Goal: Information Seeking & Learning: Learn about a topic

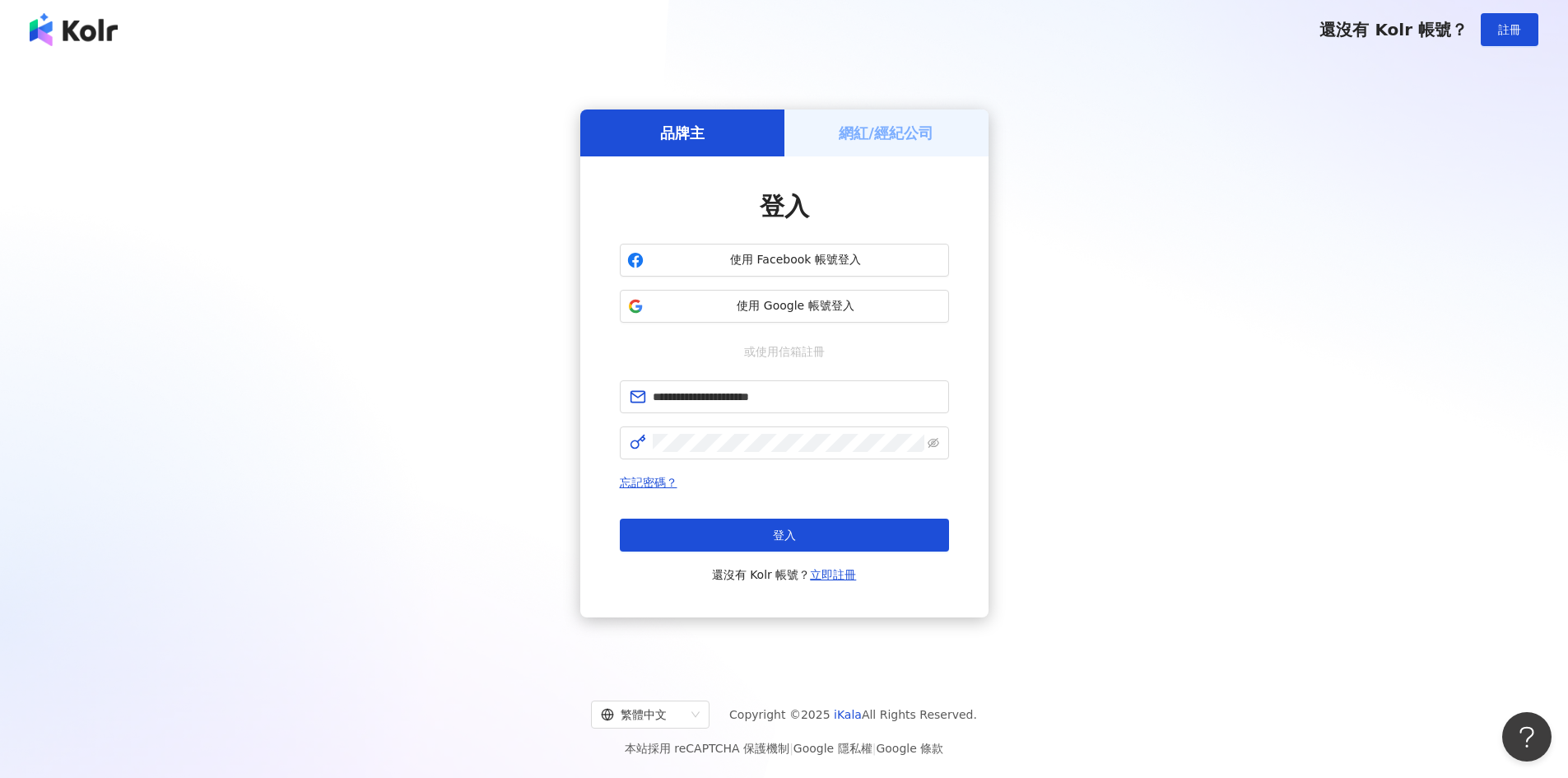
click at [799, 533] on button "登入" at bounding box center [784, 535] width 329 height 33
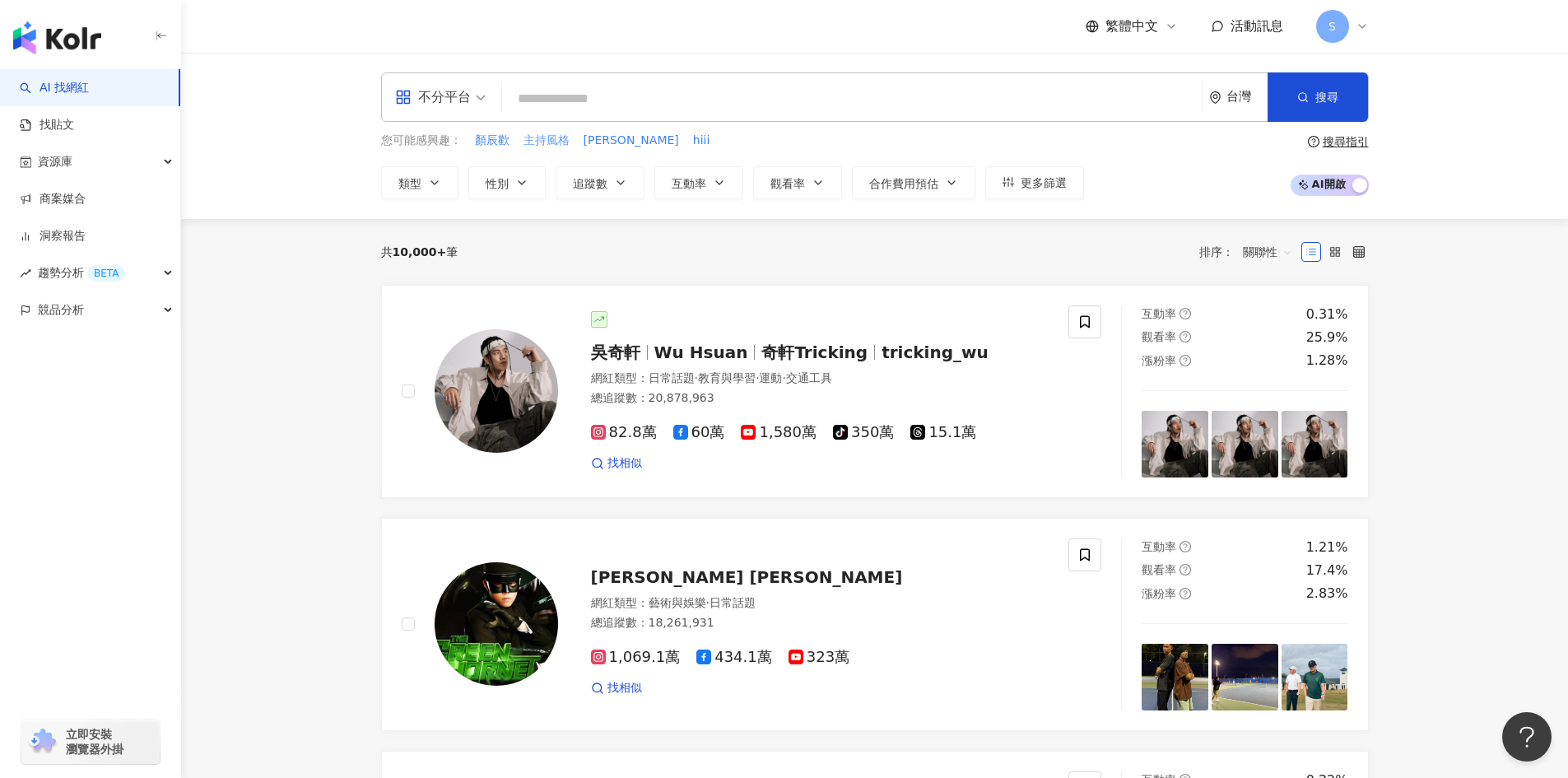
click at [563, 135] on span "主持風格" at bounding box center [546, 140] width 46 height 16
type input "****"
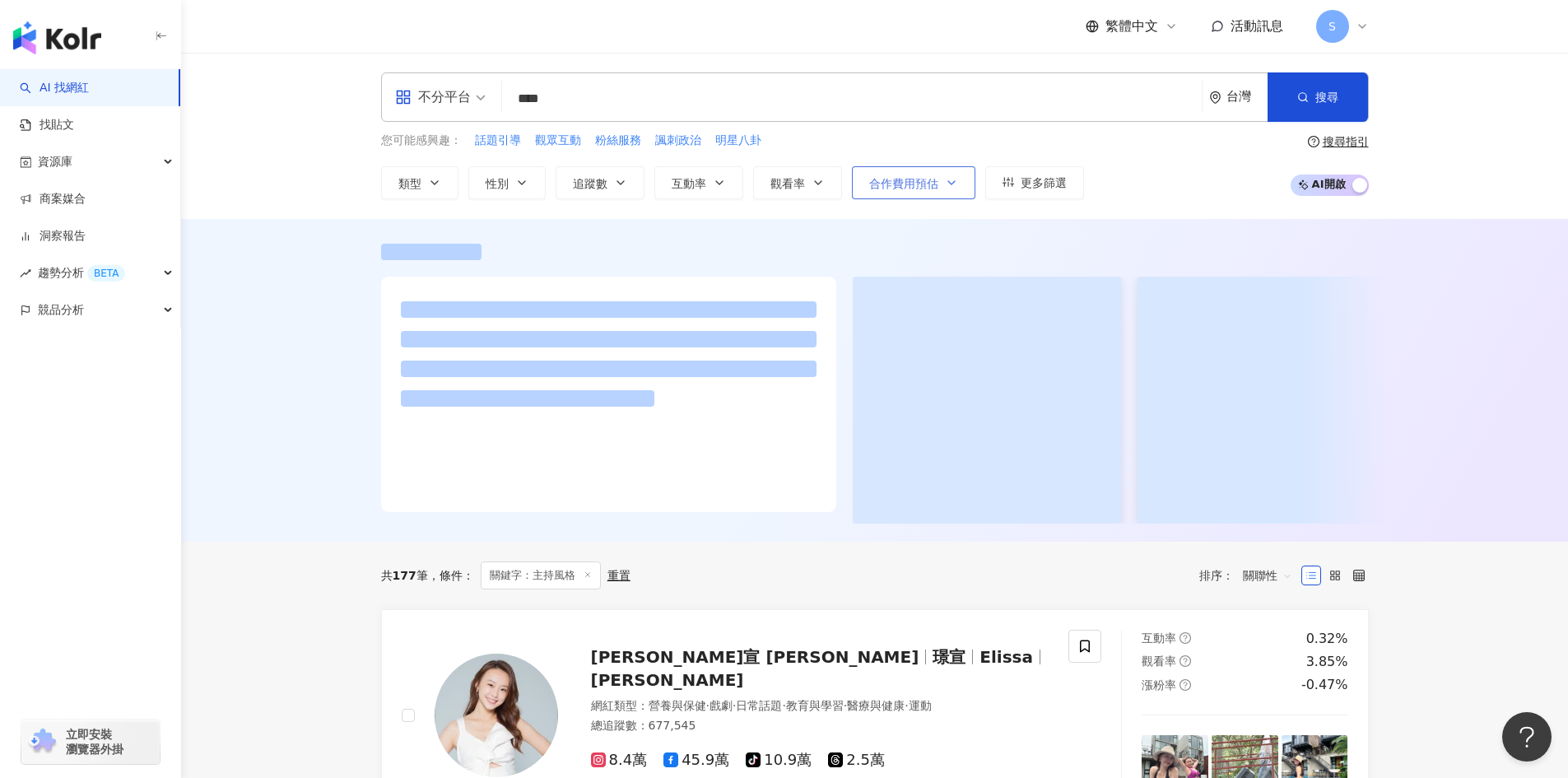
click at [917, 177] on span "合作費用預估" at bounding box center [904, 184] width 69 height 13
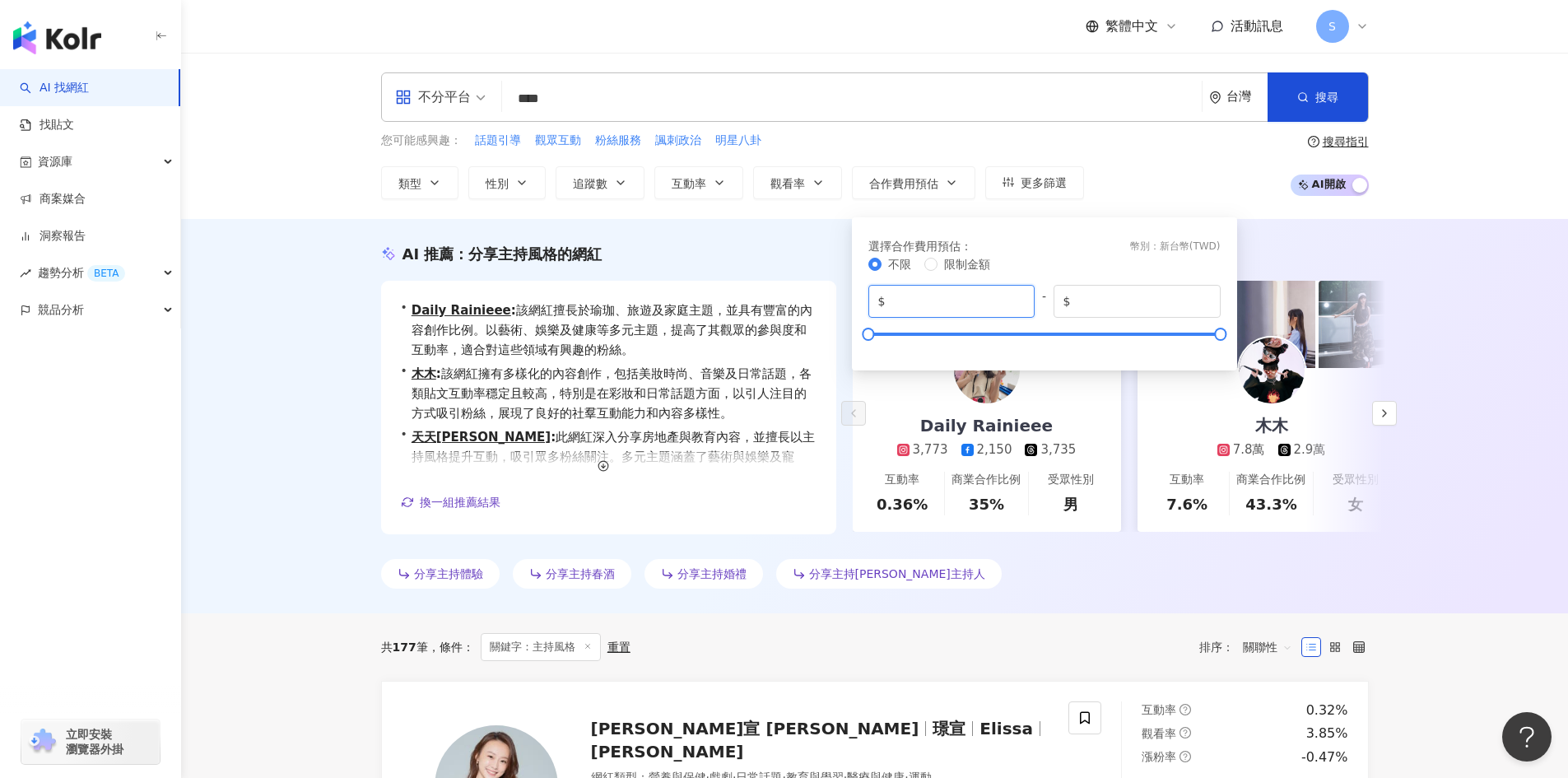
click at [994, 294] on input "*" at bounding box center [956, 301] width 137 height 18
type input "****"
drag, startPoint x: 1123, startPoint y: 297, endPoint x: 995, endPoint y: 289, distance: 128.2
click at [995, 289] on div "$ **** - $ *******" at bounding box center [1045, 301] width 352 height 33
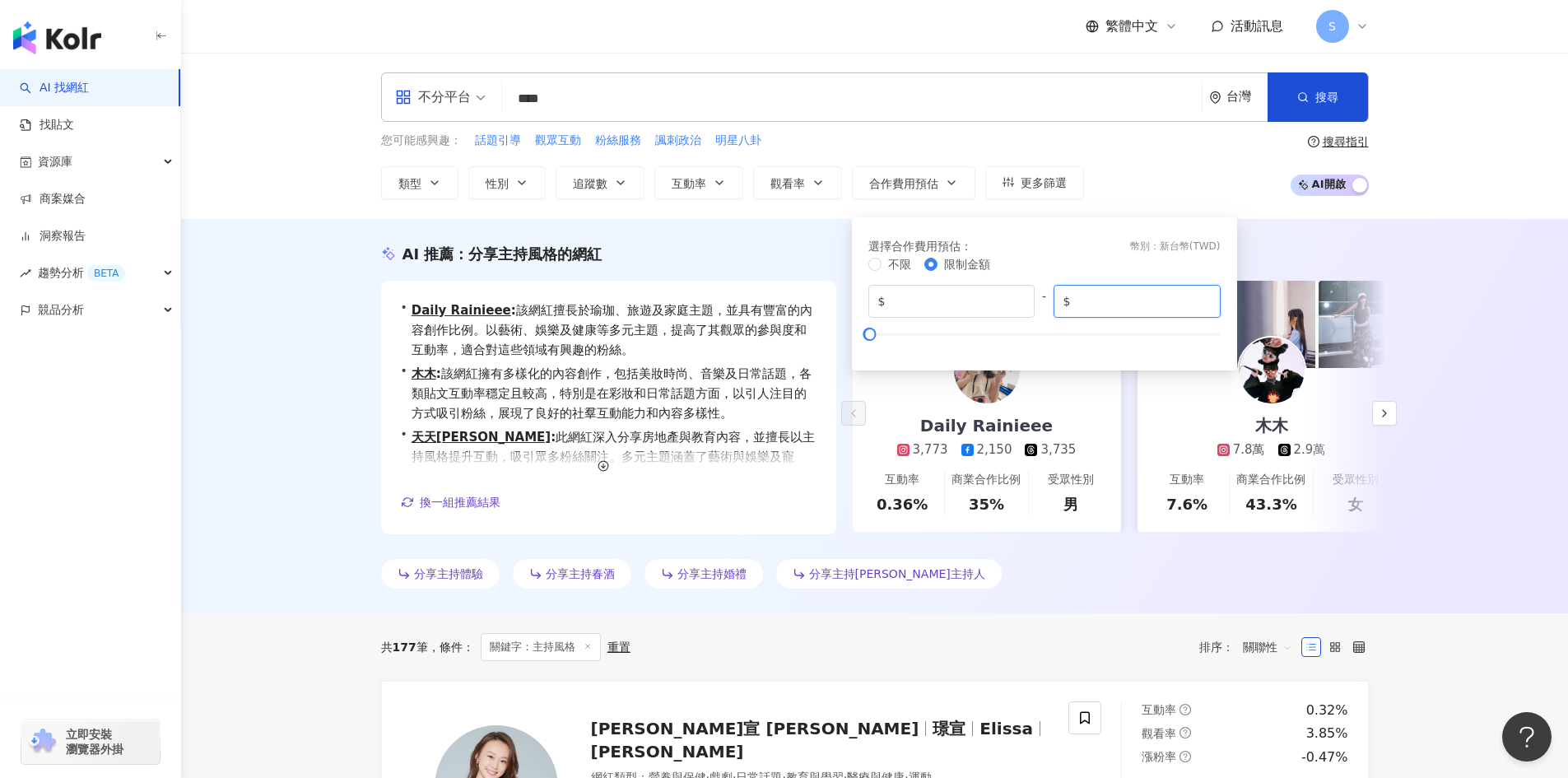
type input "****"
click at [1020, 249] on div "選擇合作費用預估 ： 幣別 ： 新台幣 ( TWD )" at bounding box center [1045, 245] width 352 height 18
click at [1156, 185] on div "您可能感興趣： 話題引導 觀眾互動 粉絲服務 諷刺政治 明星八卦 類型 性別 追蹤數 互動率 觀看率 合作費用預估 更多篩選 選擇合作費用預估 ： 幣別 ： …" at bounding box center [874, 165] width 988 height 67
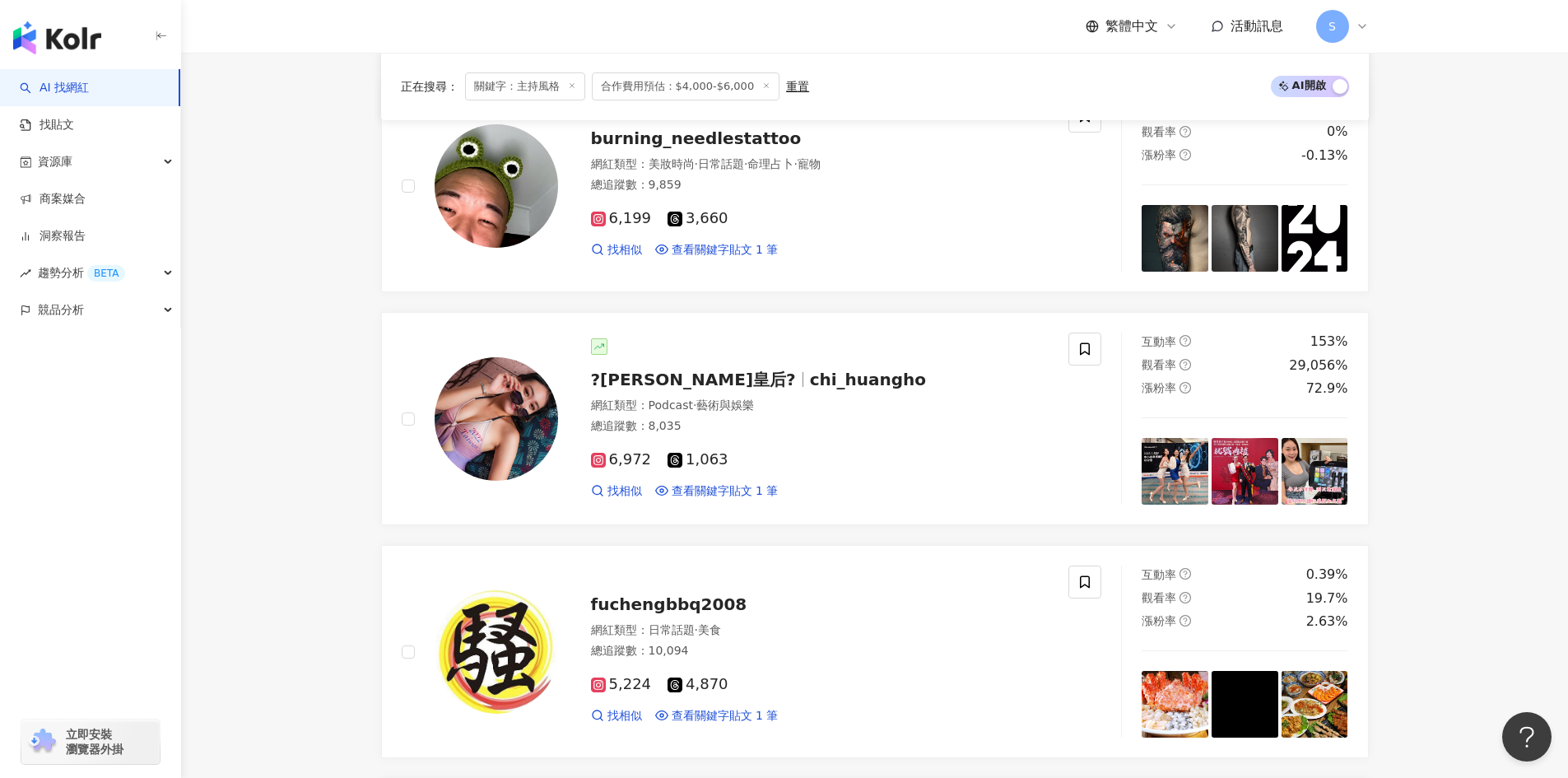
scroll to position [1811, 0]
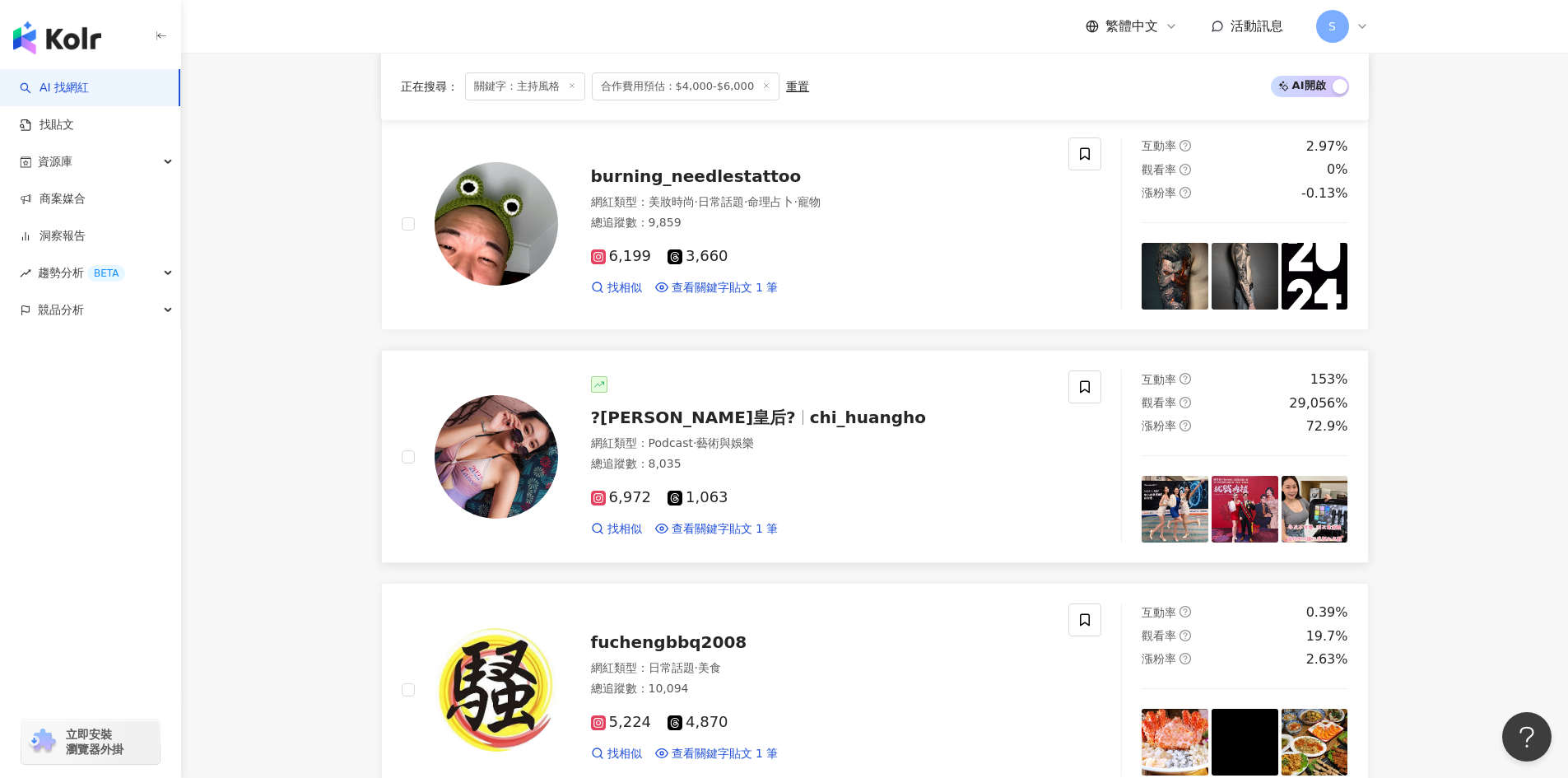
click at [852, 448] on div "網紅類型 ： Podcast · 藝術與娛樂 總追蹤數 ： 8,035" at bounding box center [820, 456] width 459 height 40
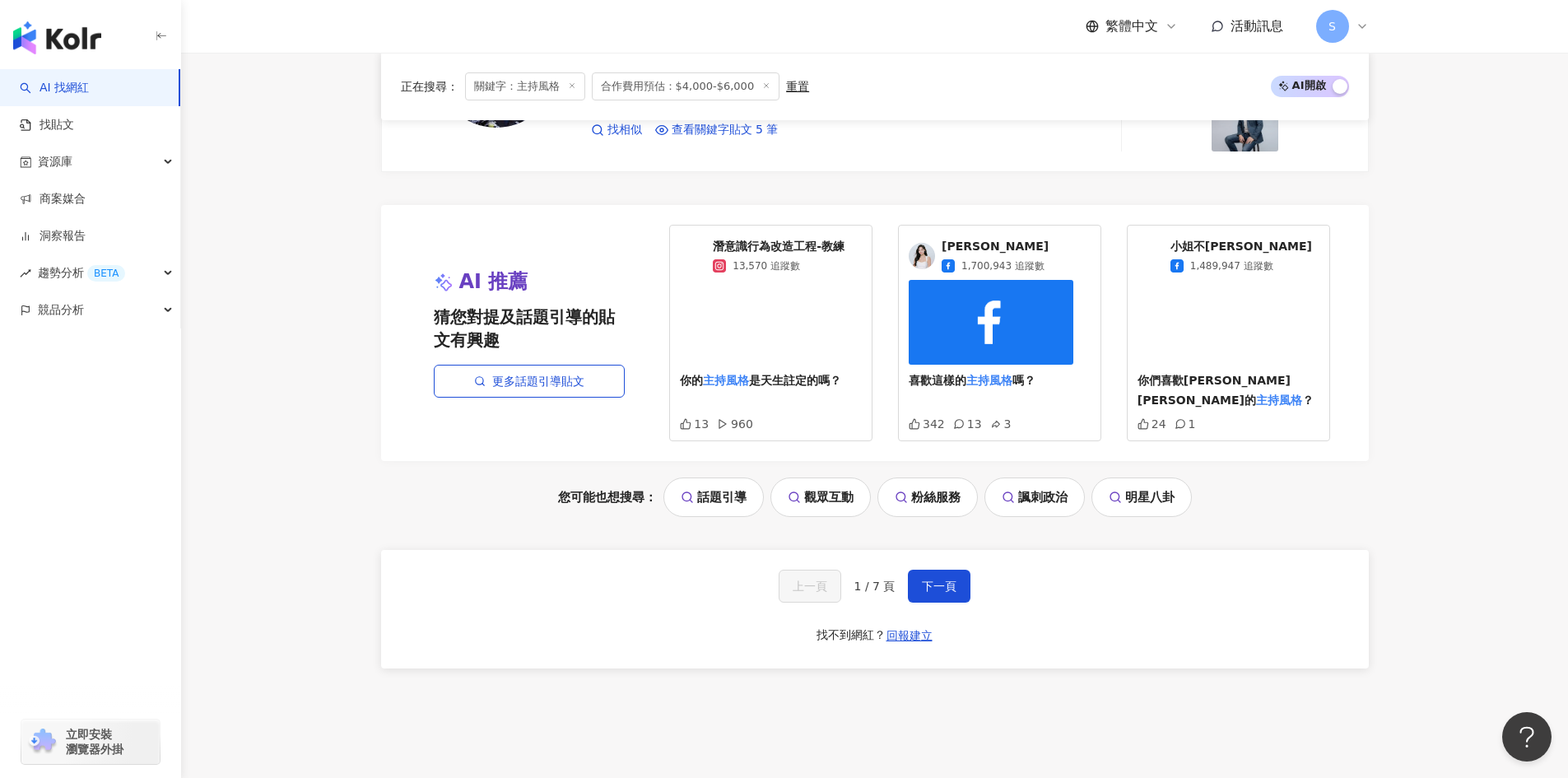
scroll to position [3375, 0]
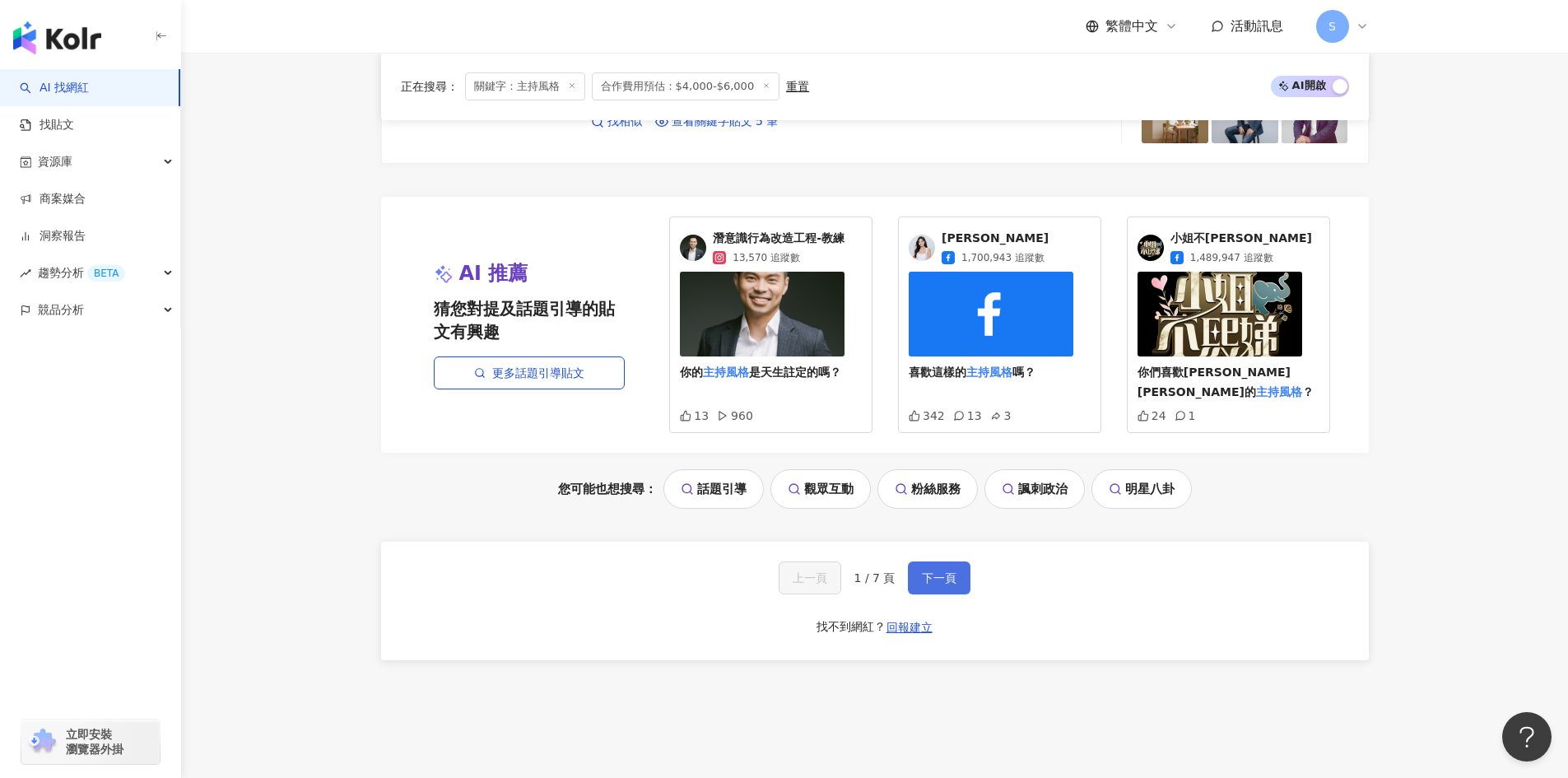
click at [924, 571] on span "下一頁" at bounding box center [940, 578] width 35 height 13
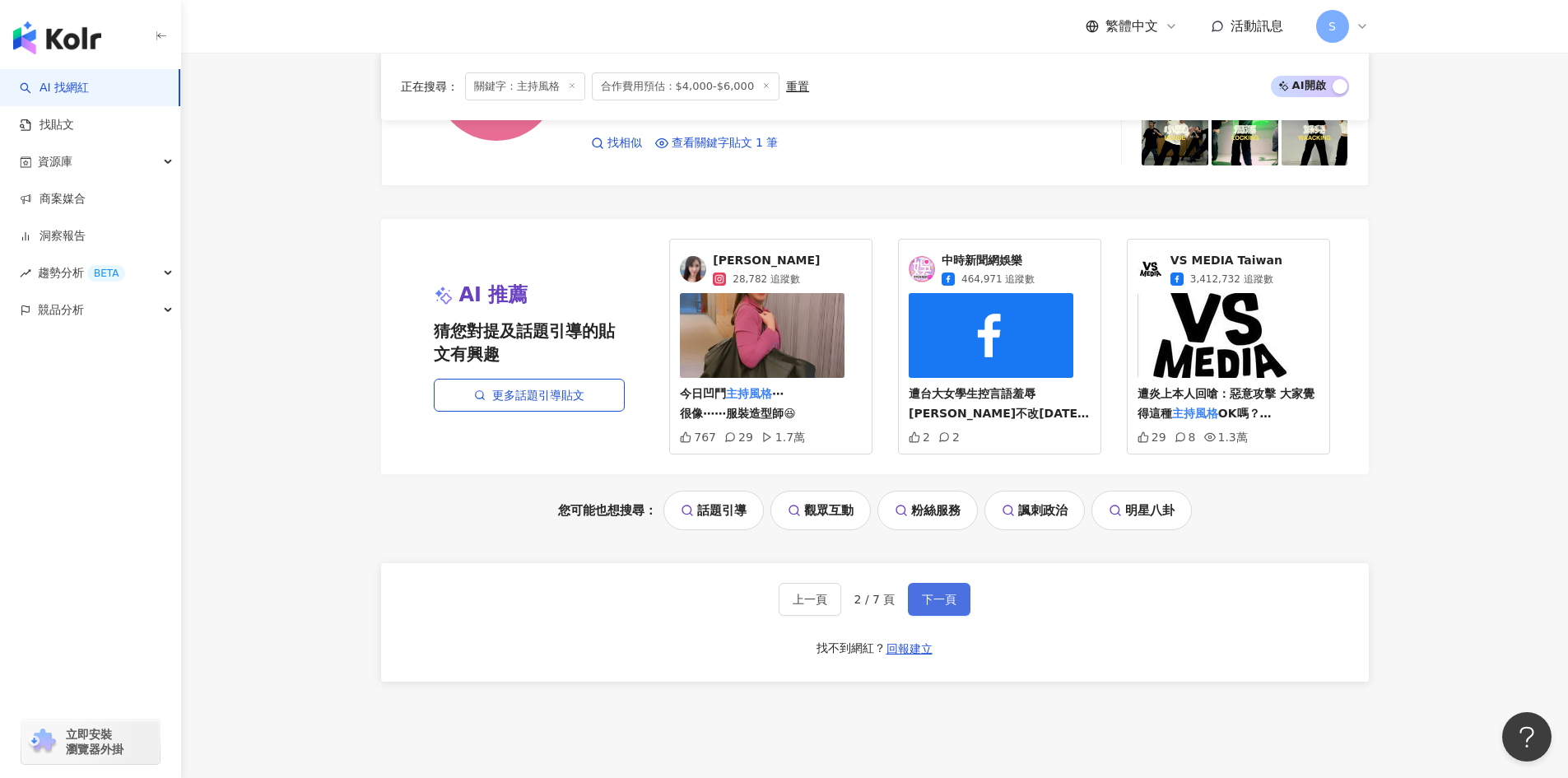
scroll to position [3446, 0]
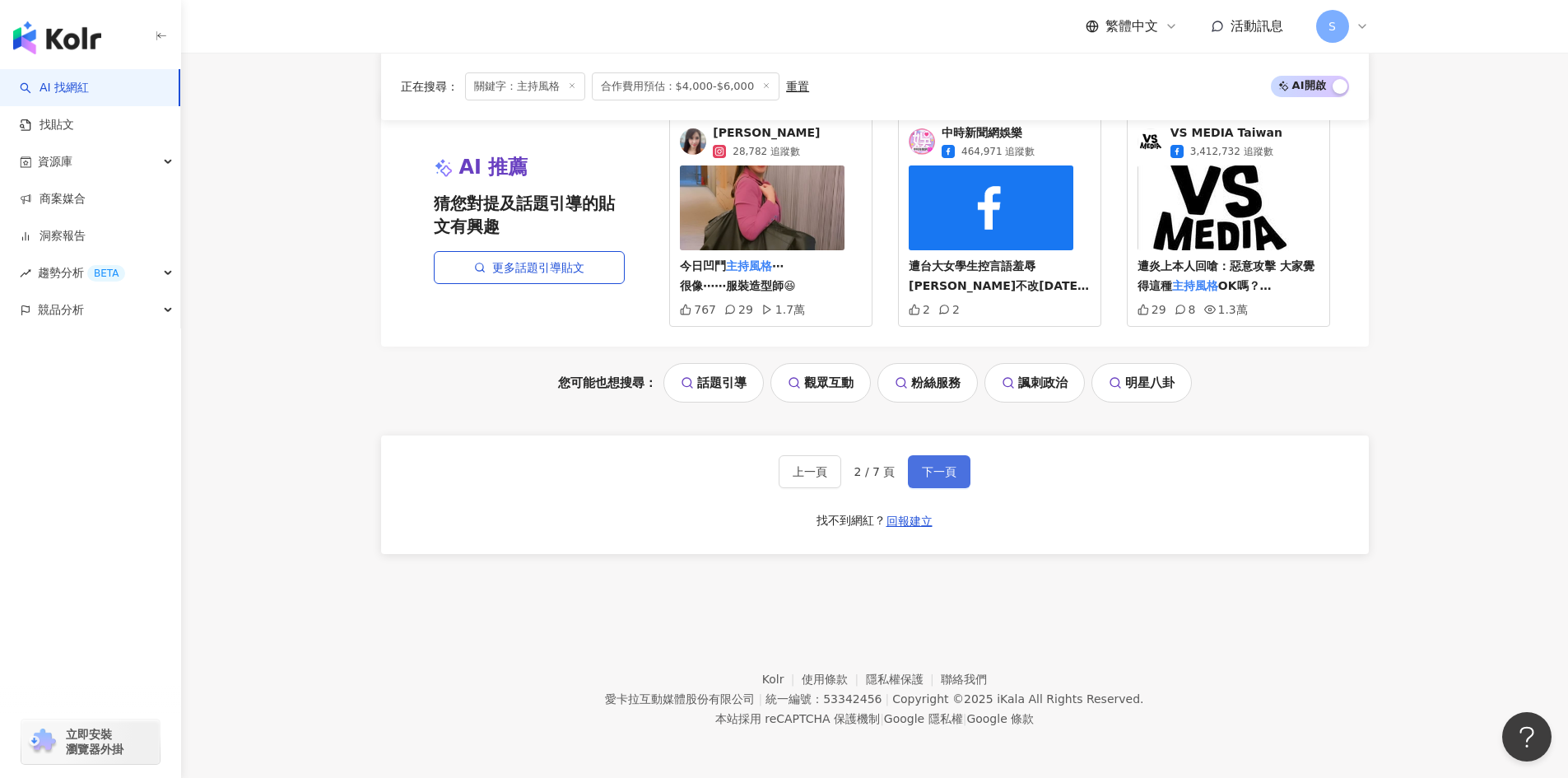
click at [940, 483] on button "下一頁" at bounding box center [939, 471] width 63 height 33
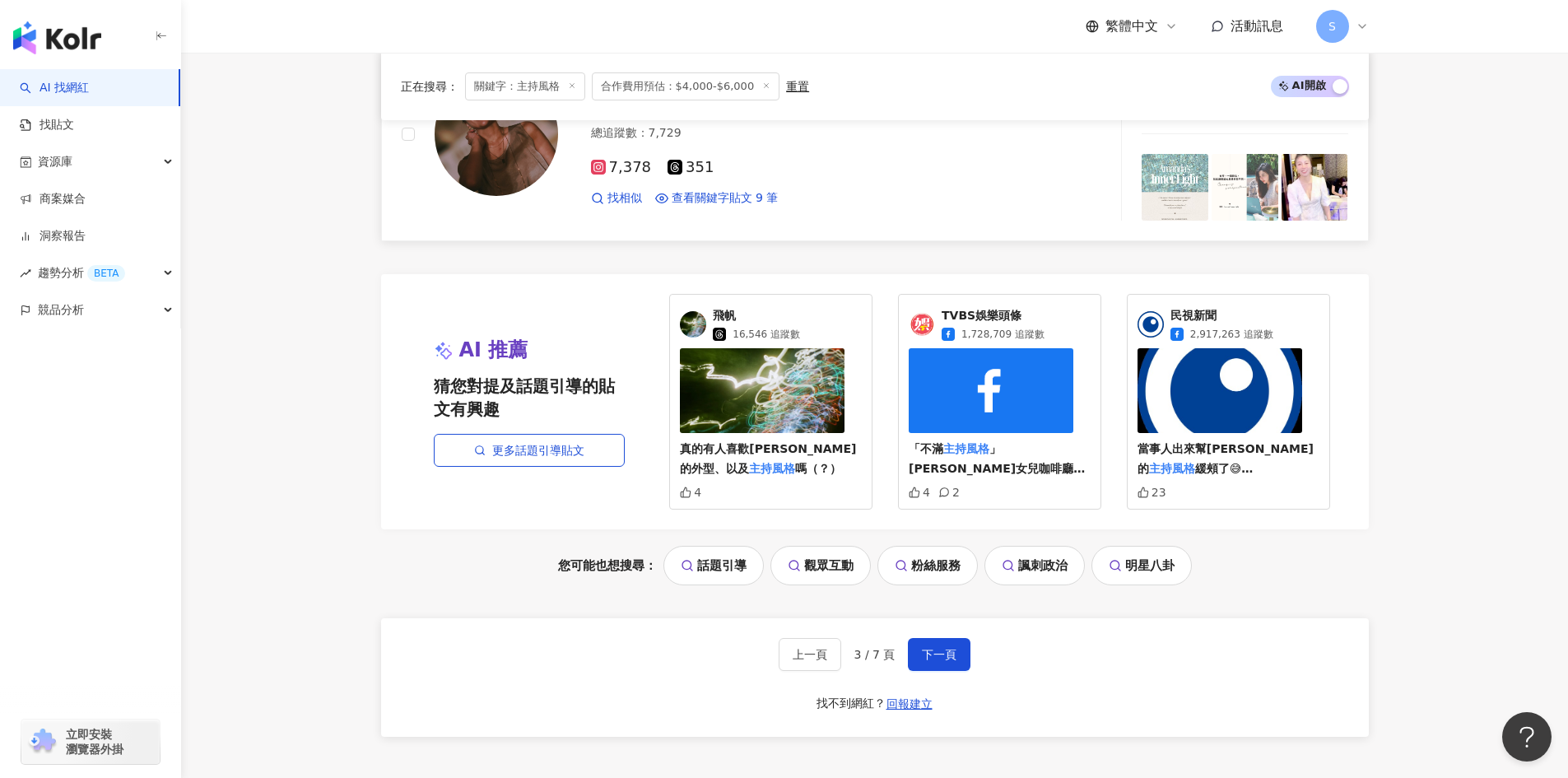
scroll to position [3049, 0]
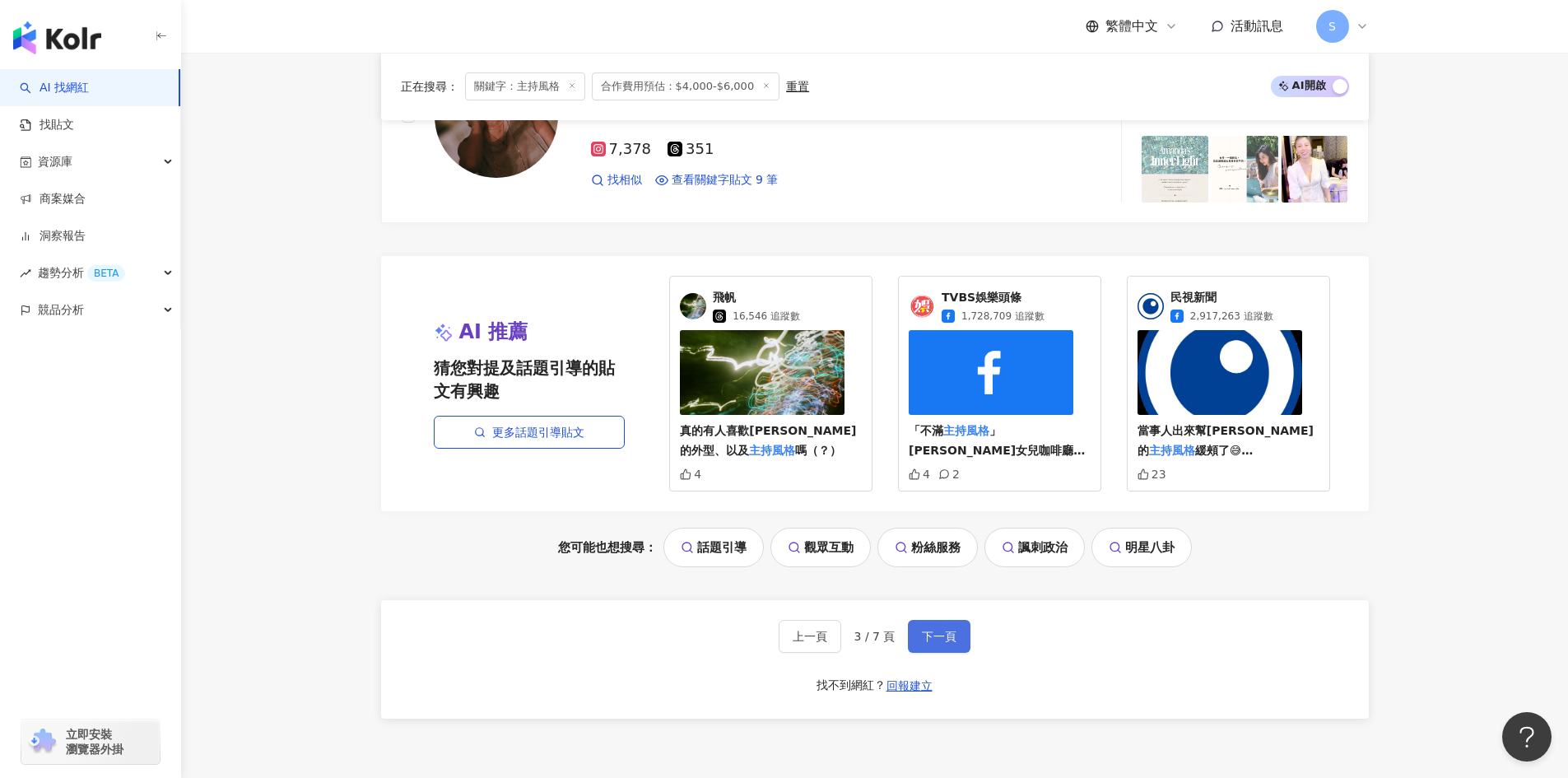
click at [930, 631] on span "下一頁" at bounding box center [940, 637] width 35 height 13
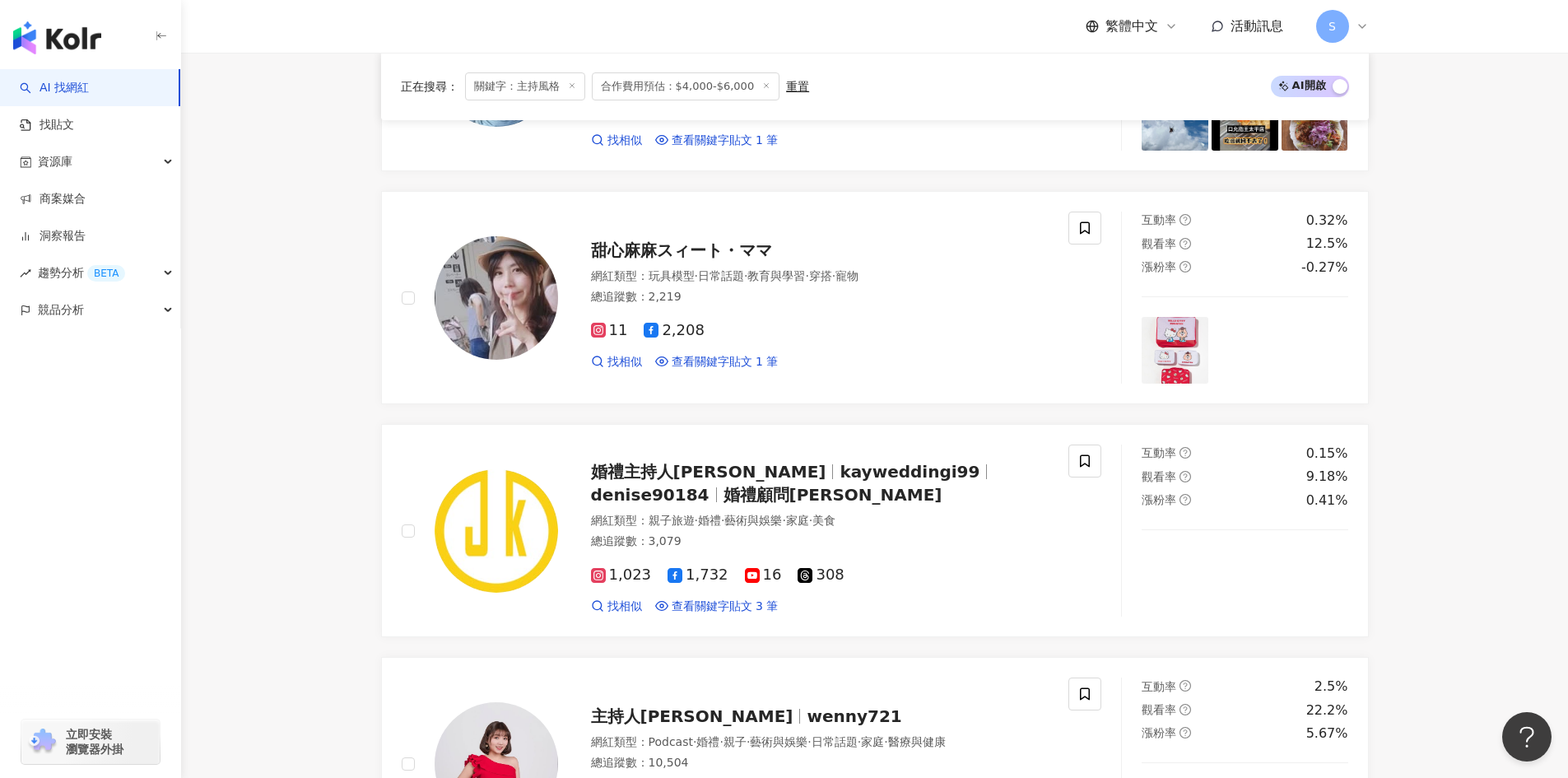
scroll to position [2997, 0]
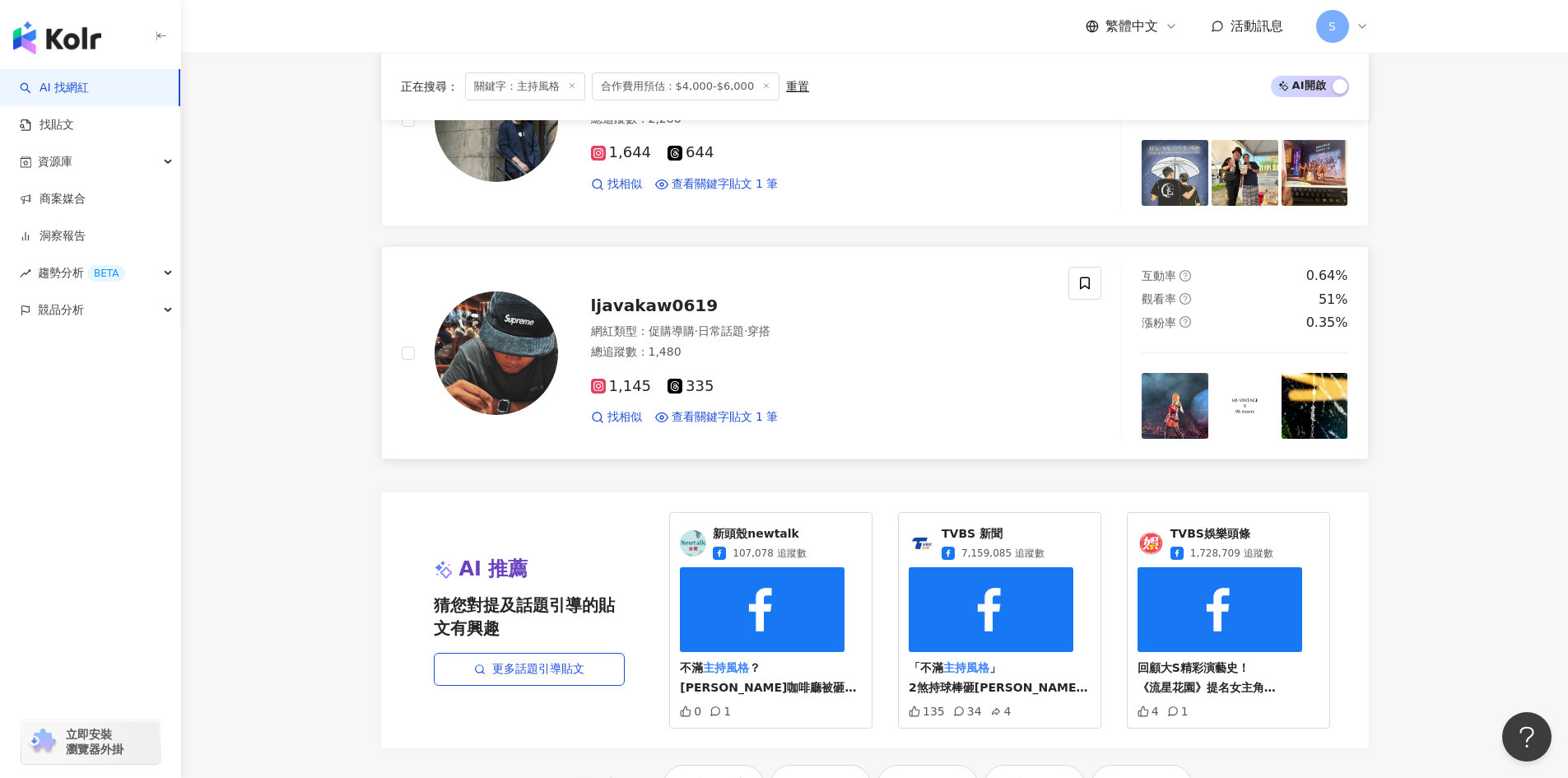
click at [888, 375] on div "1,145 335 找相似 查看關鍵字貼文 1 筆" at bounding box center [820, 394] width 459 height 61
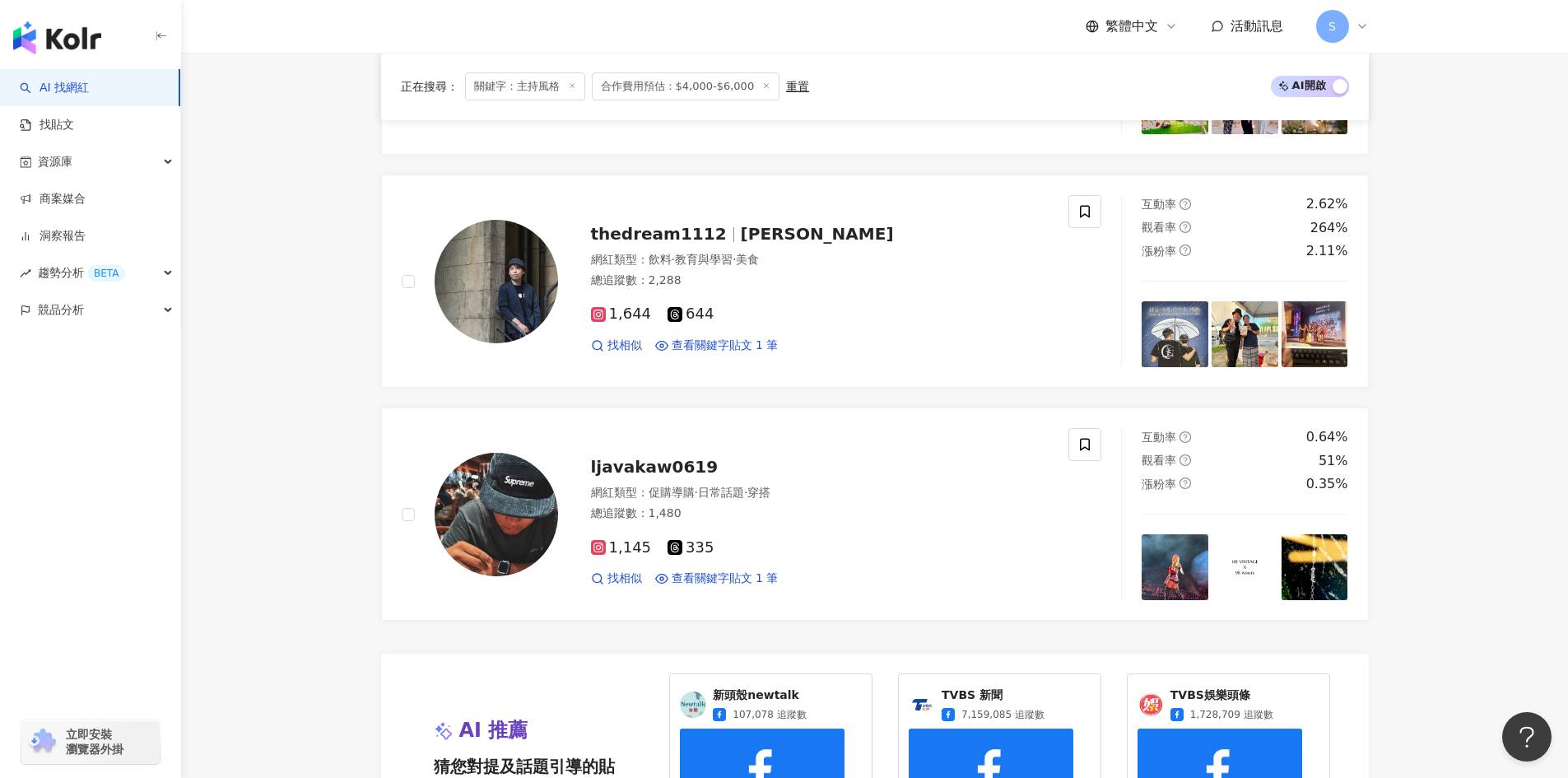
scroll to position [2832, 0]
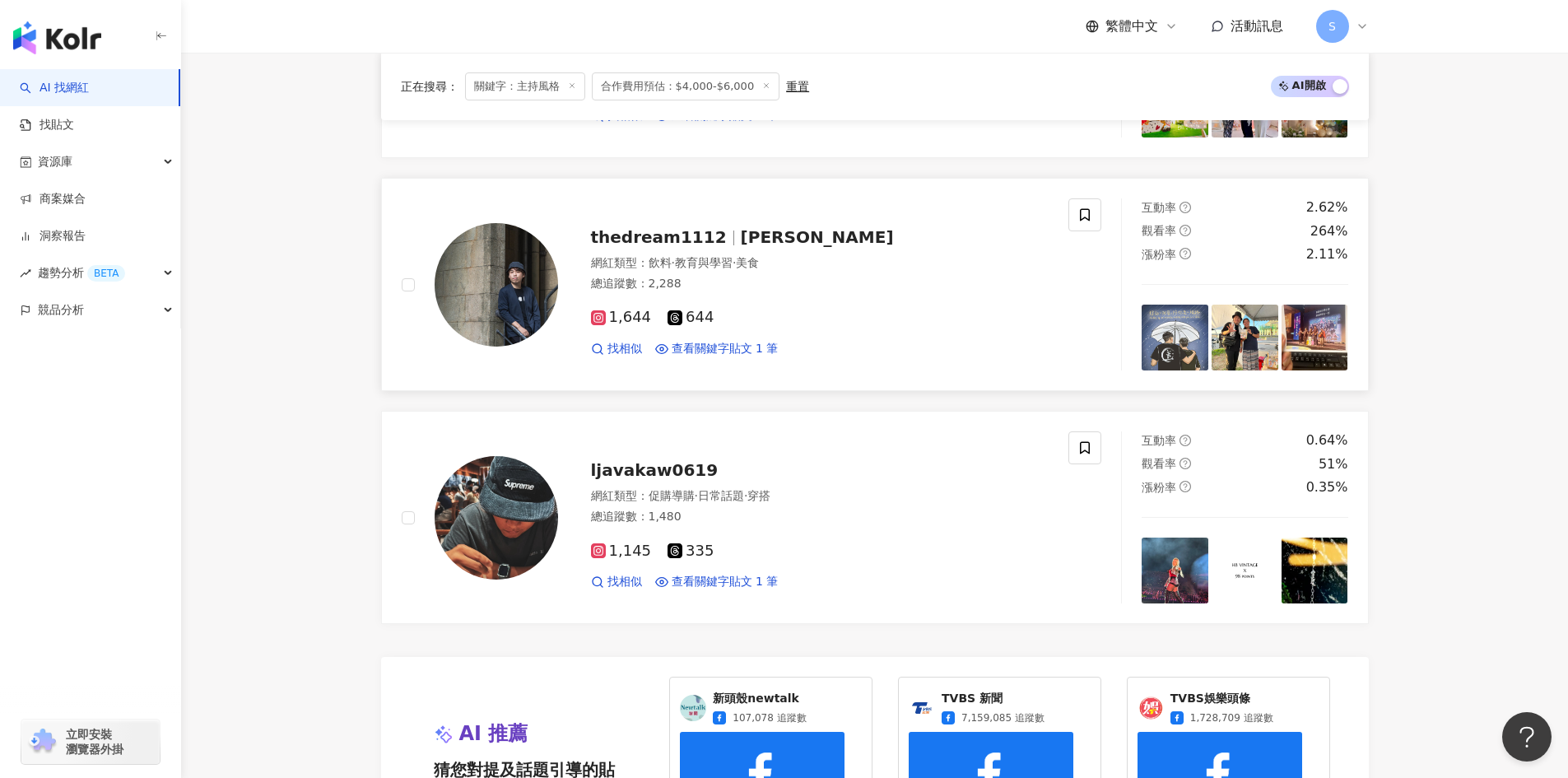
click at [845, 310] on div "1,644 644 找相似 查看關鍵字貼文 1 筆" at bounding box center [820, 325] width 459 height 61
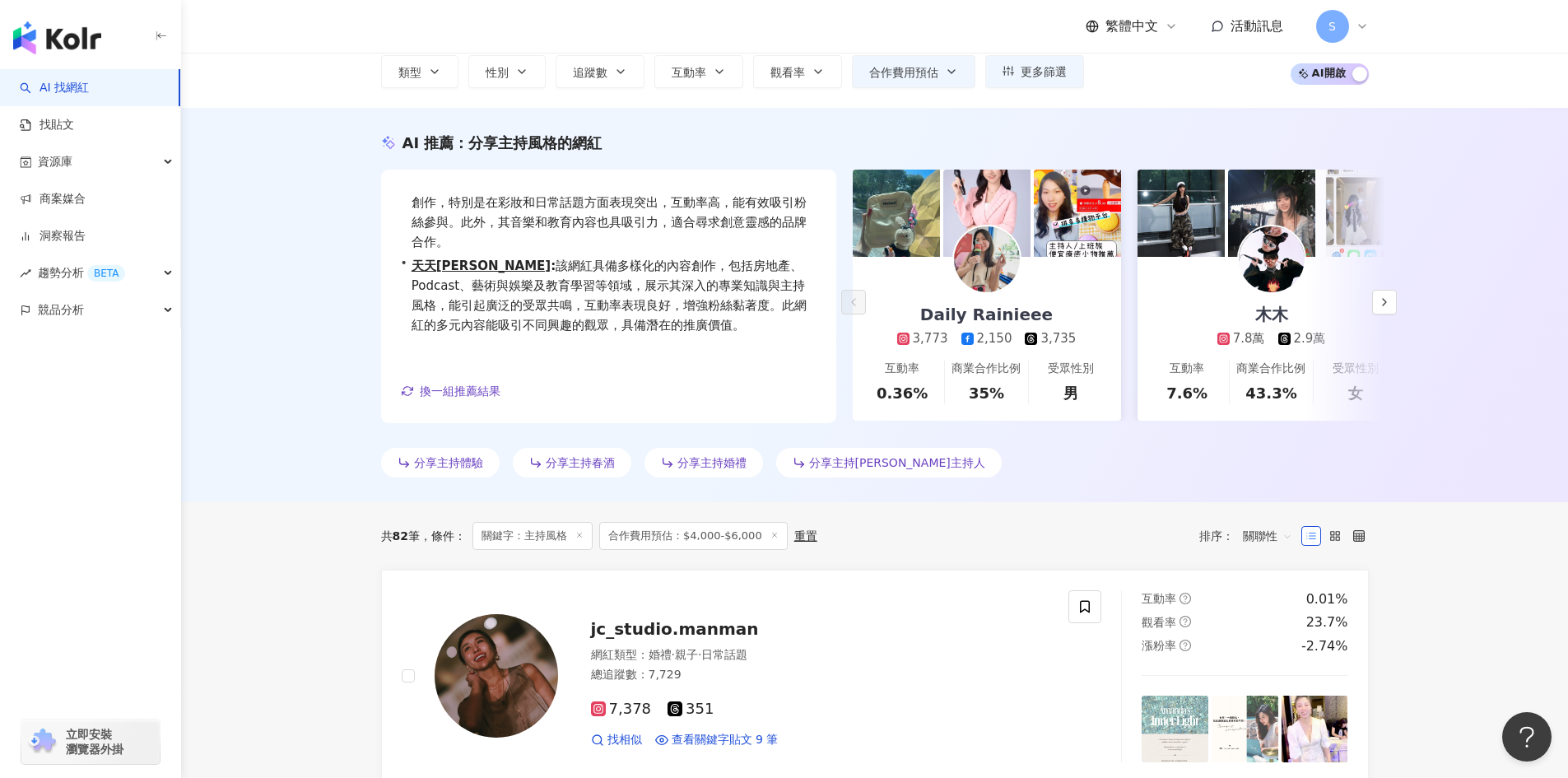
scroll to position [34, 0]
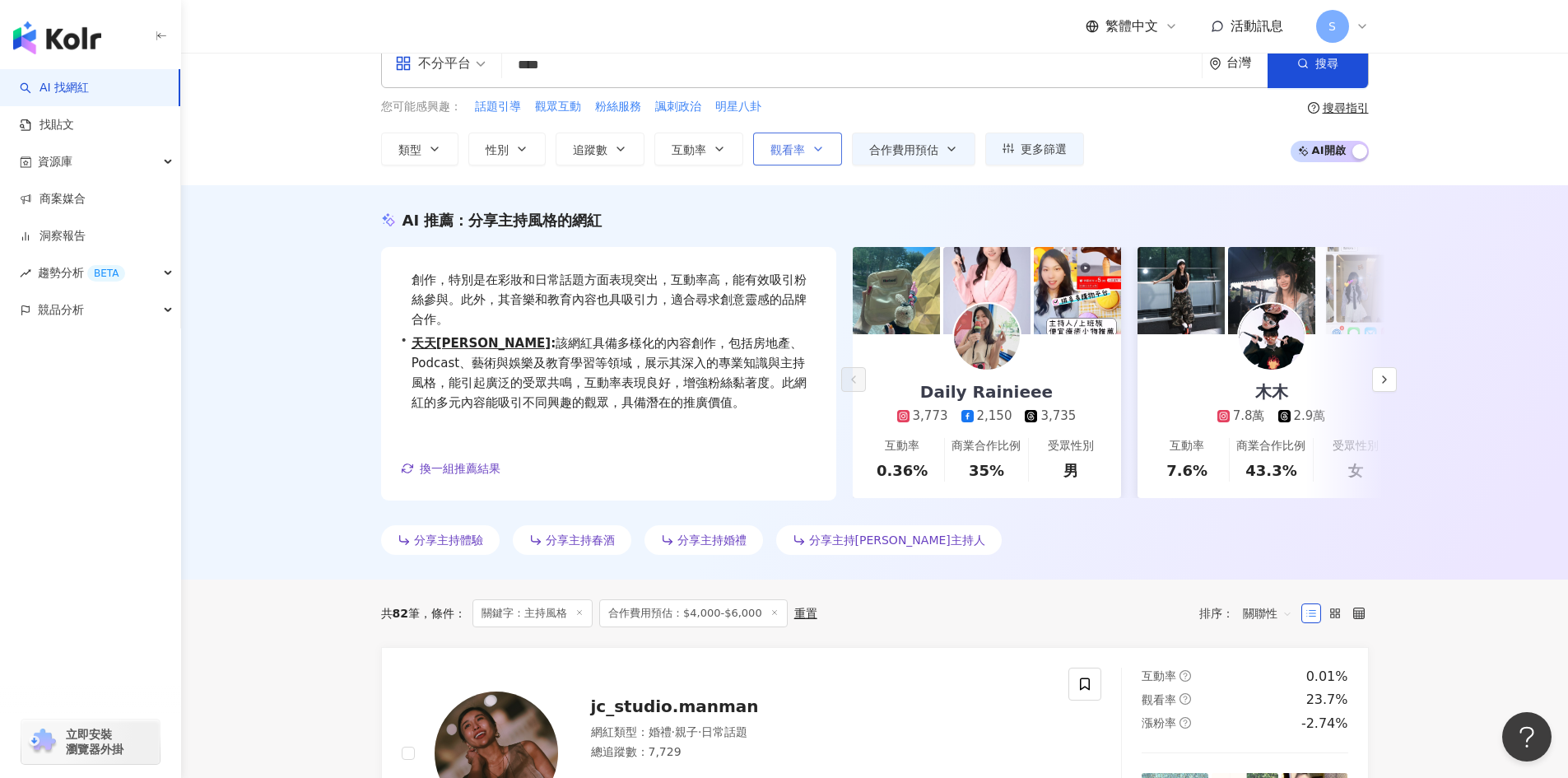
click at [800, 152] on span "觀看率" at bounding box center [788, 150] width 35 height 13
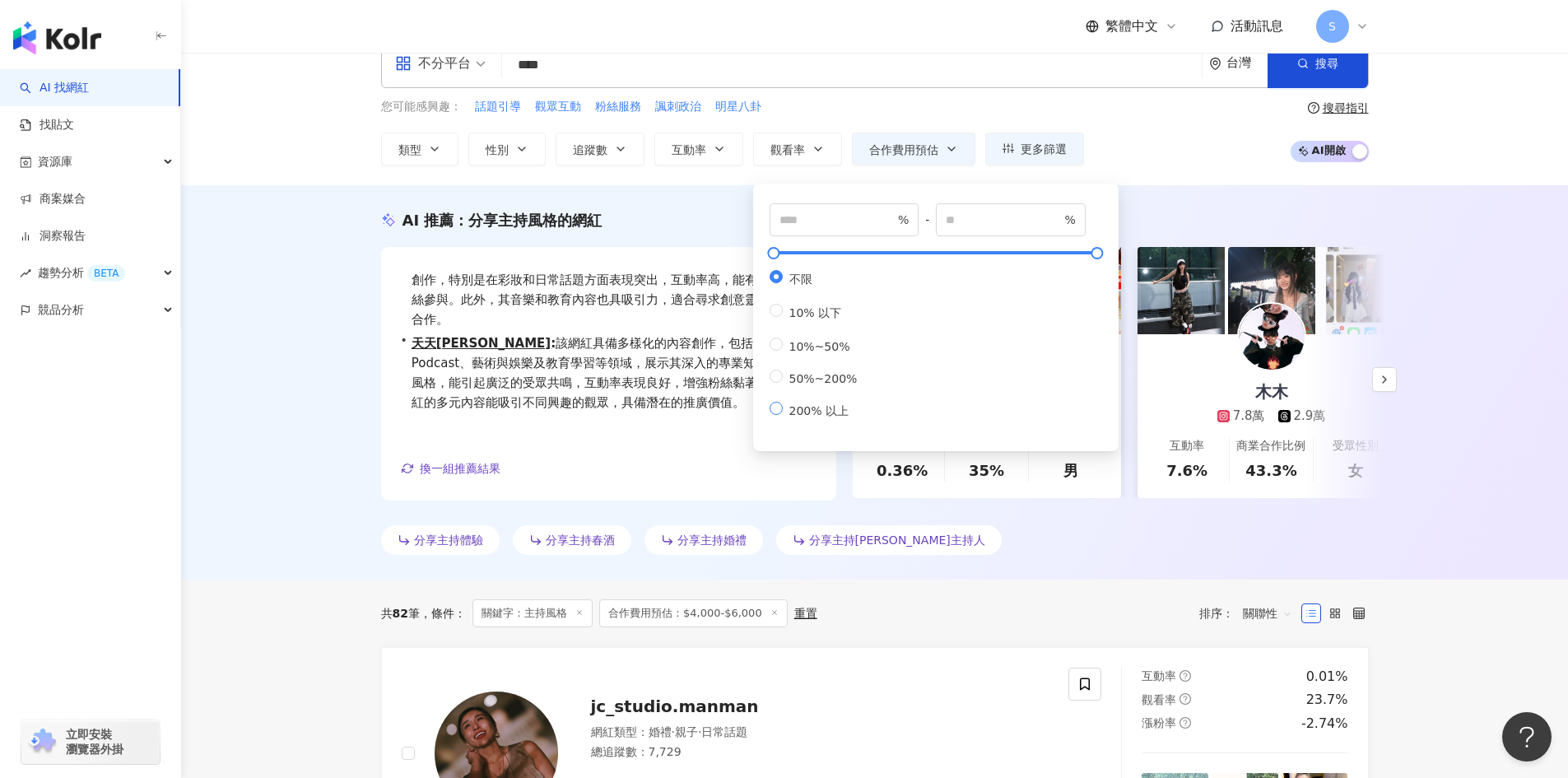
click at [849, 417] on span "200% 以上" at bounding box center [819, 411] width 72 height 13
type input "***"
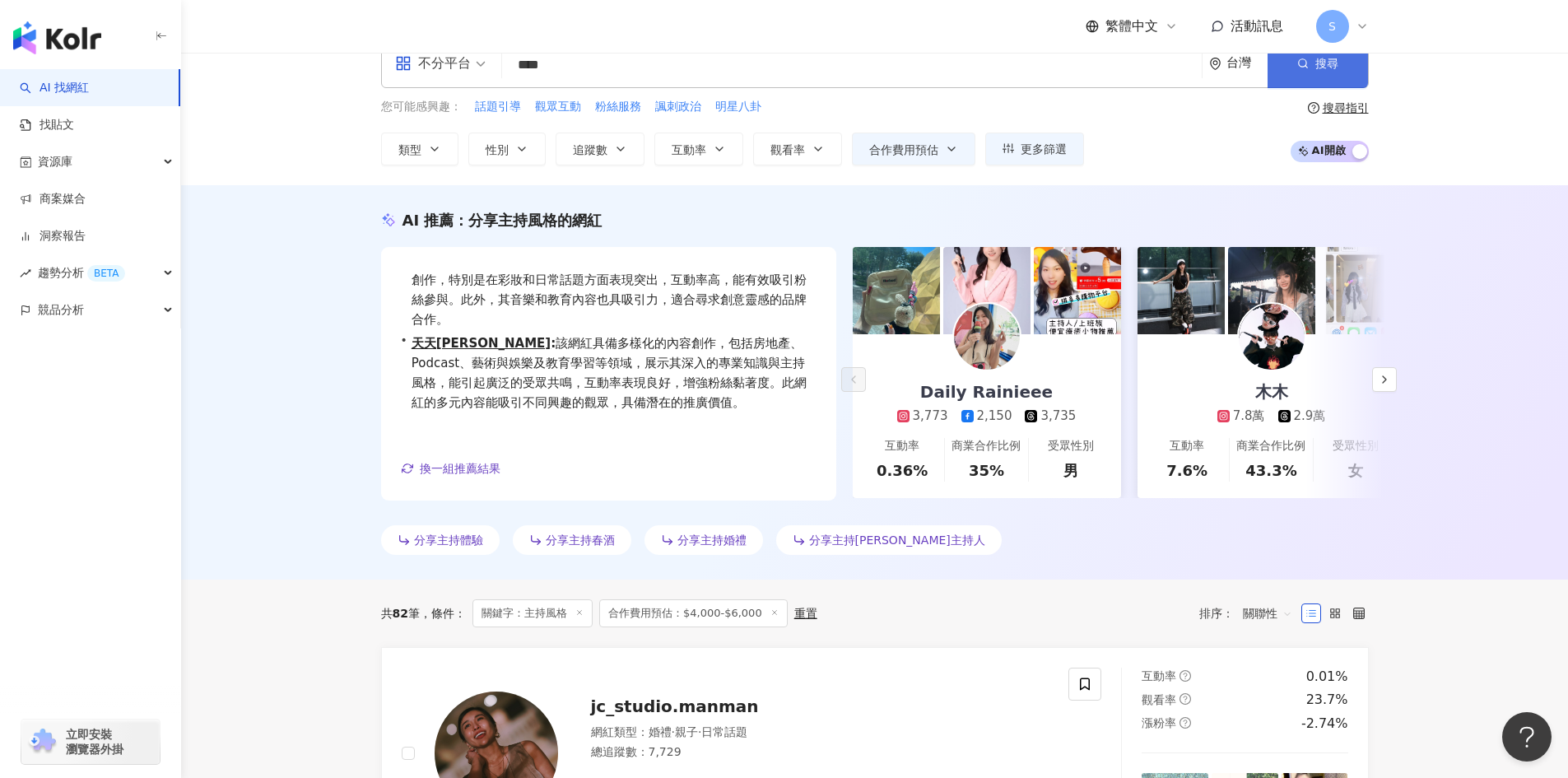
click at [1341, 78] on button "搜尋" at bounding box center [1318, 63] width 100 height 49
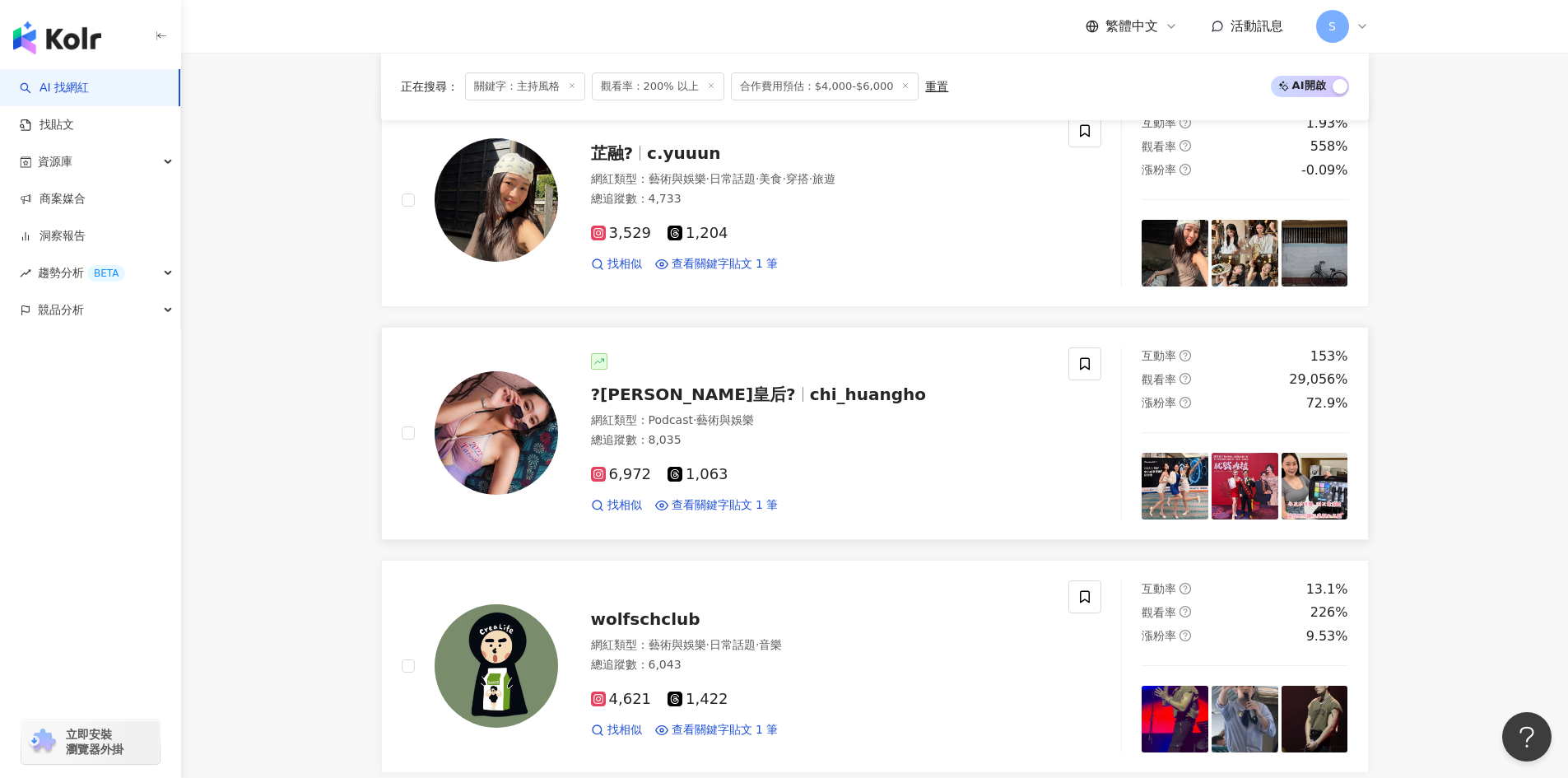
scroll to position [247, 0]
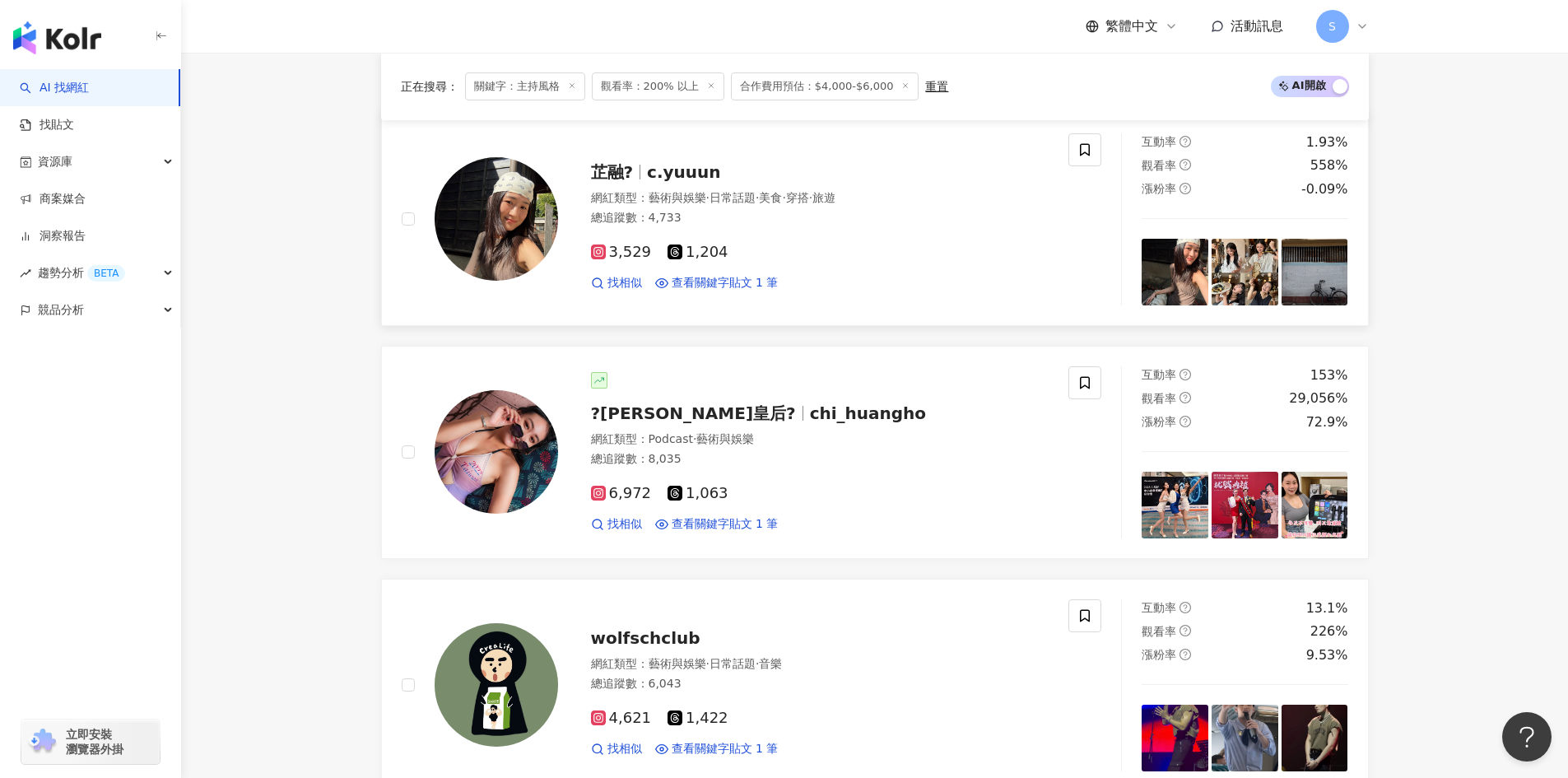
click at [836, 214] on div "總追蹤數 ： 4,733" at bounding box center [820, 217] width 459 height 16
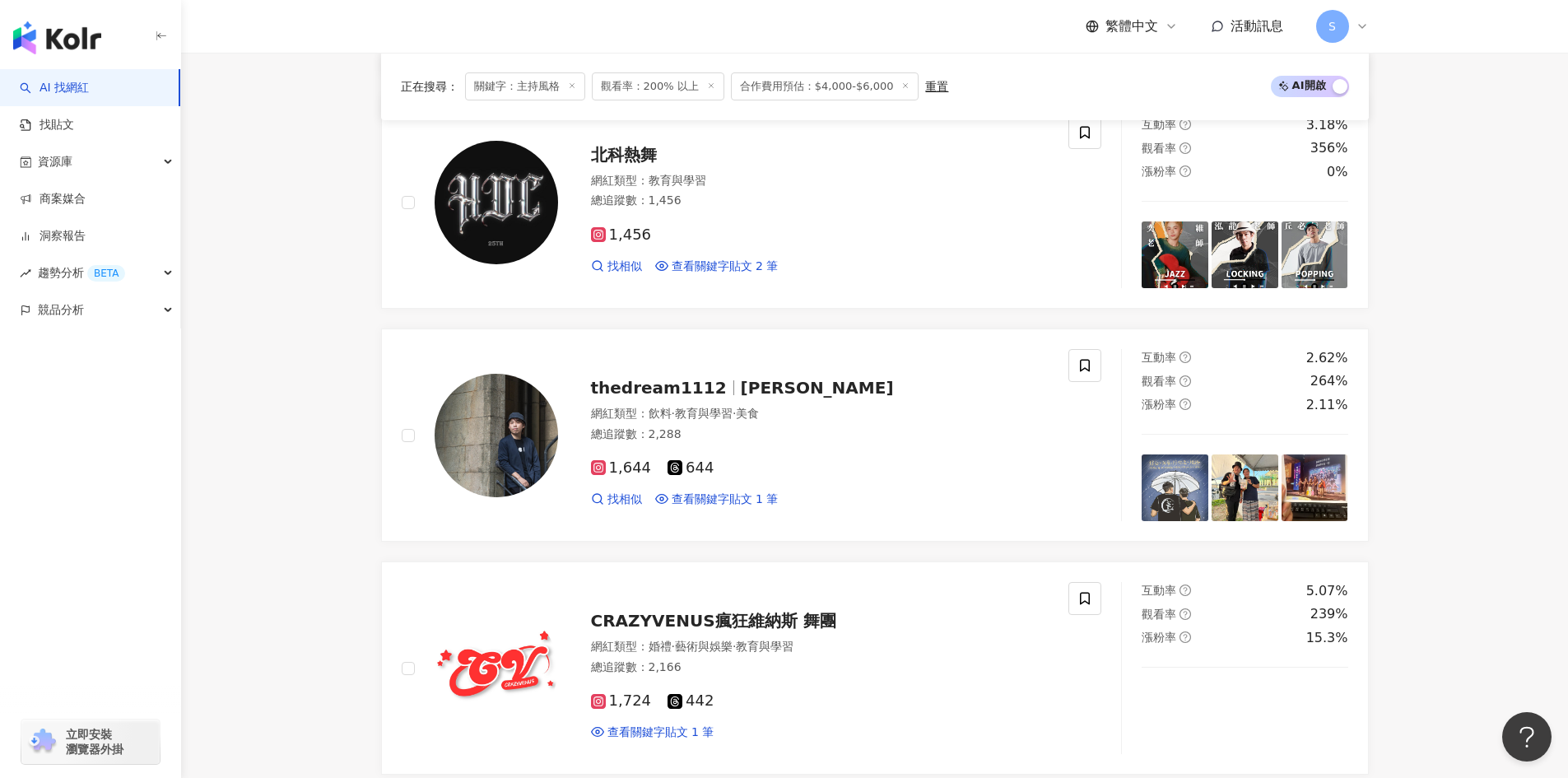
scroll to position [1152, 0]
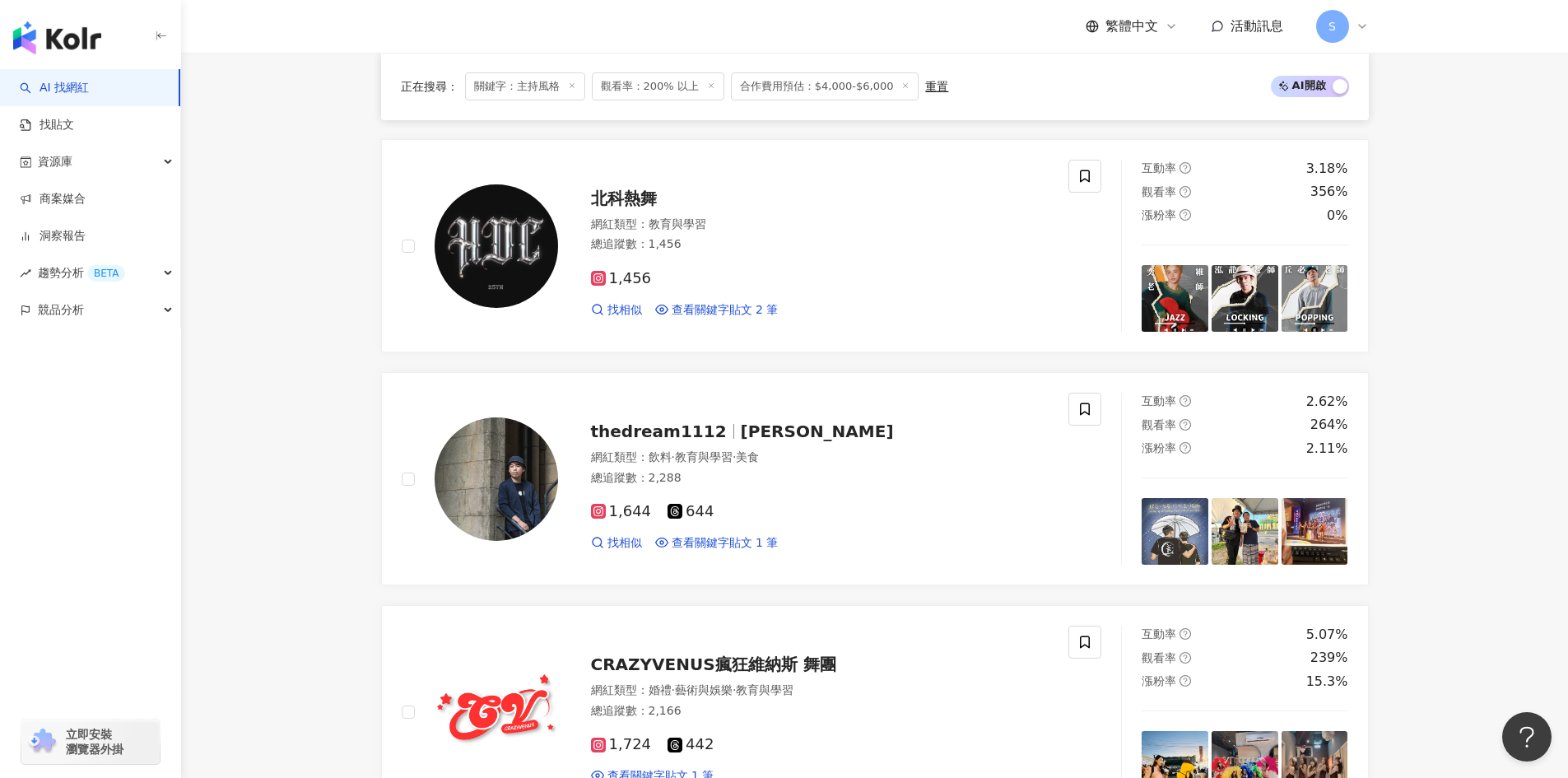
click at [572, 91] on span at bounding box center [572, 87] width 9 height 9
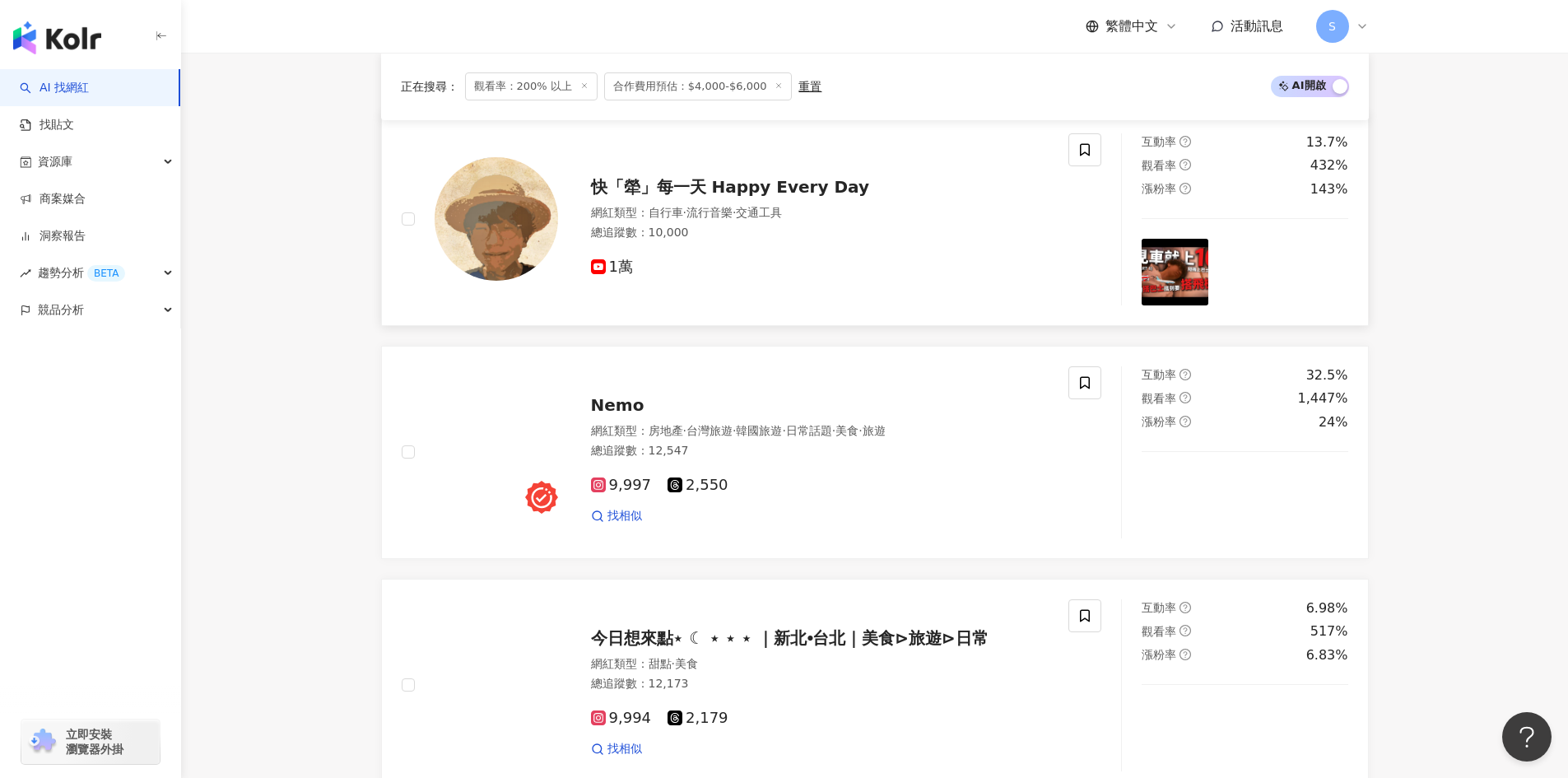
scroll to position [329, 0]
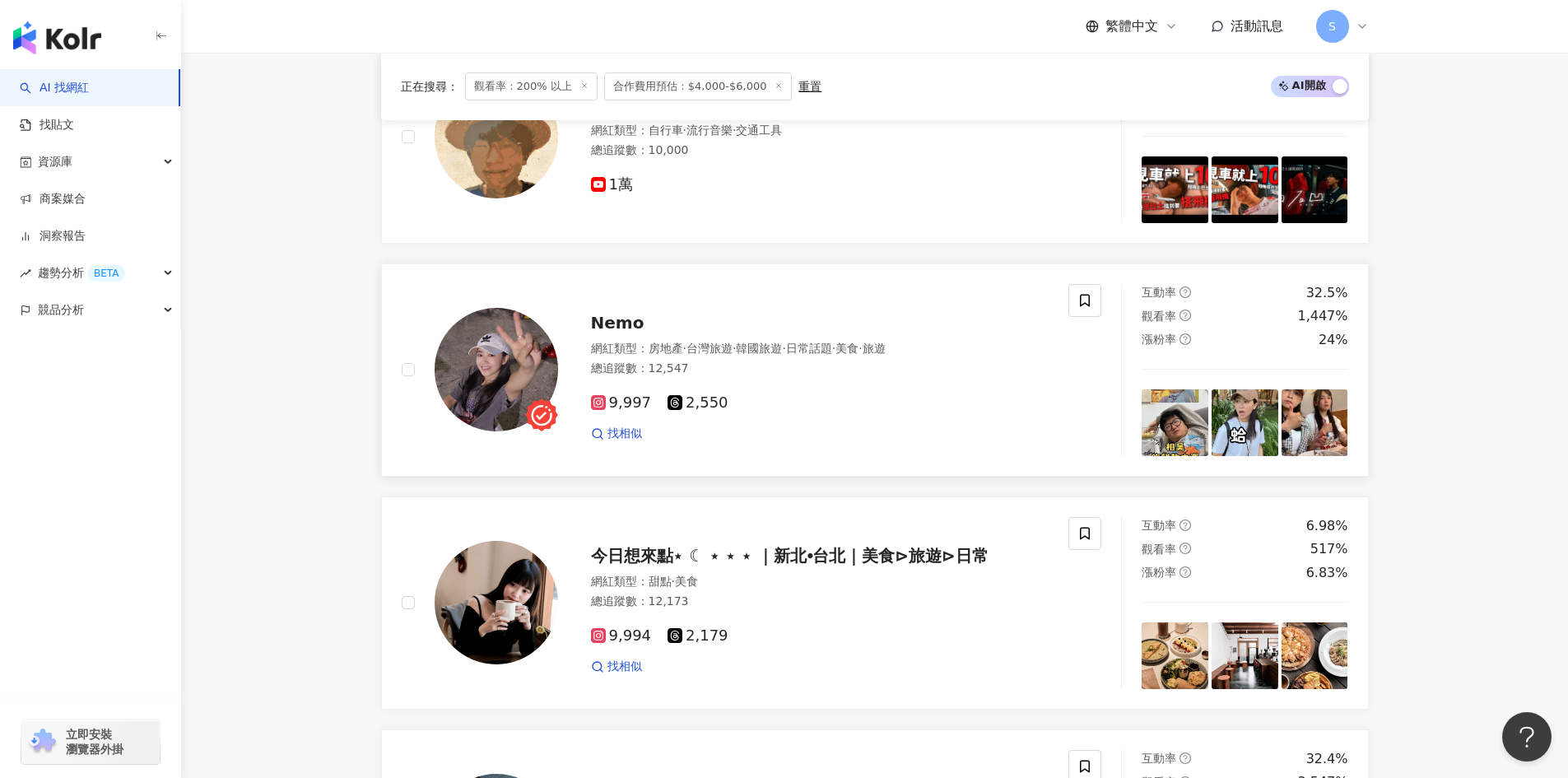
click at [908, 358] on div "網紅類型 ： 房地產 · 台灣旅遊 · 韓國旅遊 · 日常話題 · 美食 · 旅遊 總追蹤數 ： 12,547" at bounding box center [820, 361] width 459 height 40
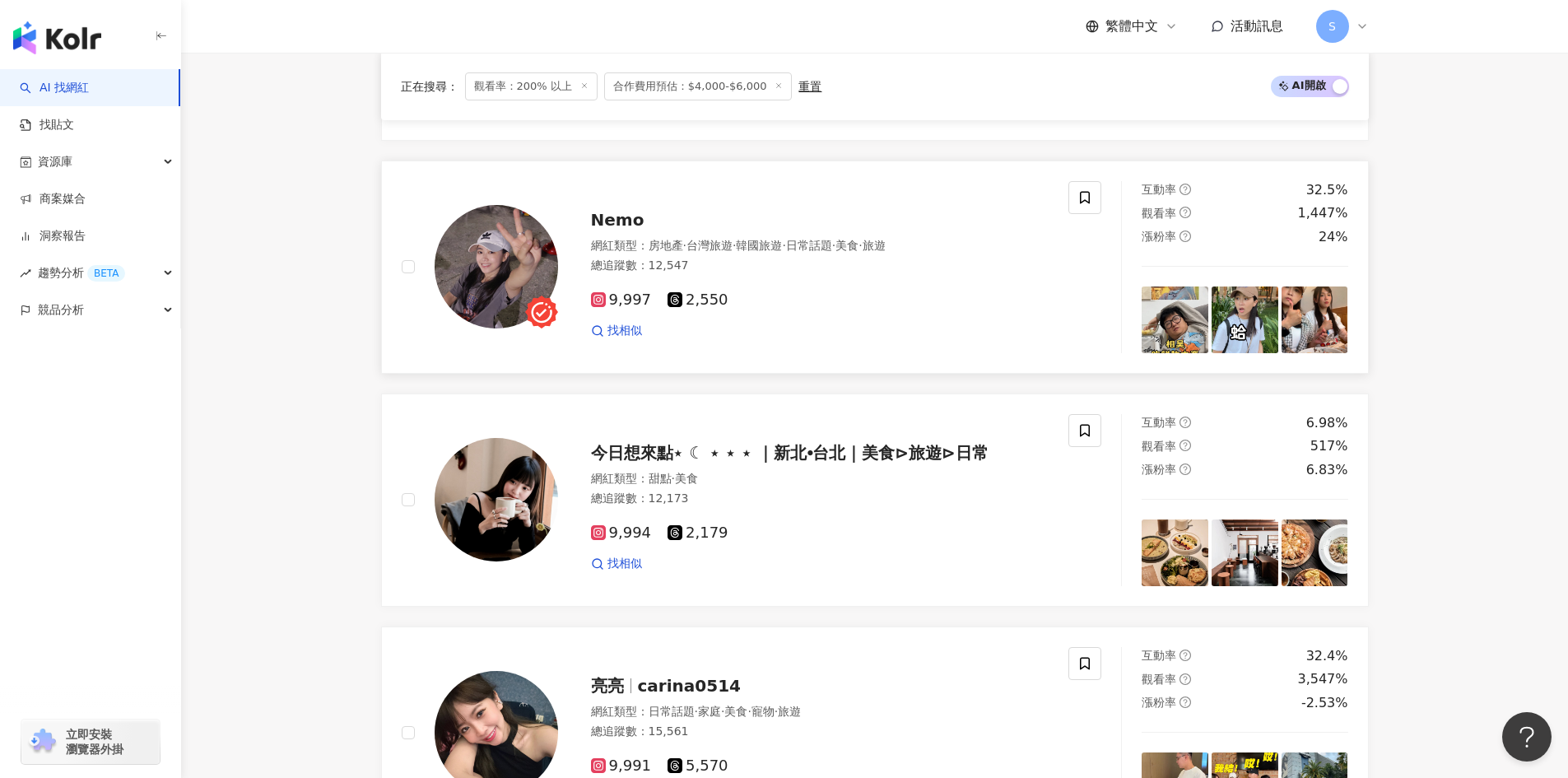
scroll to position [494, 0]
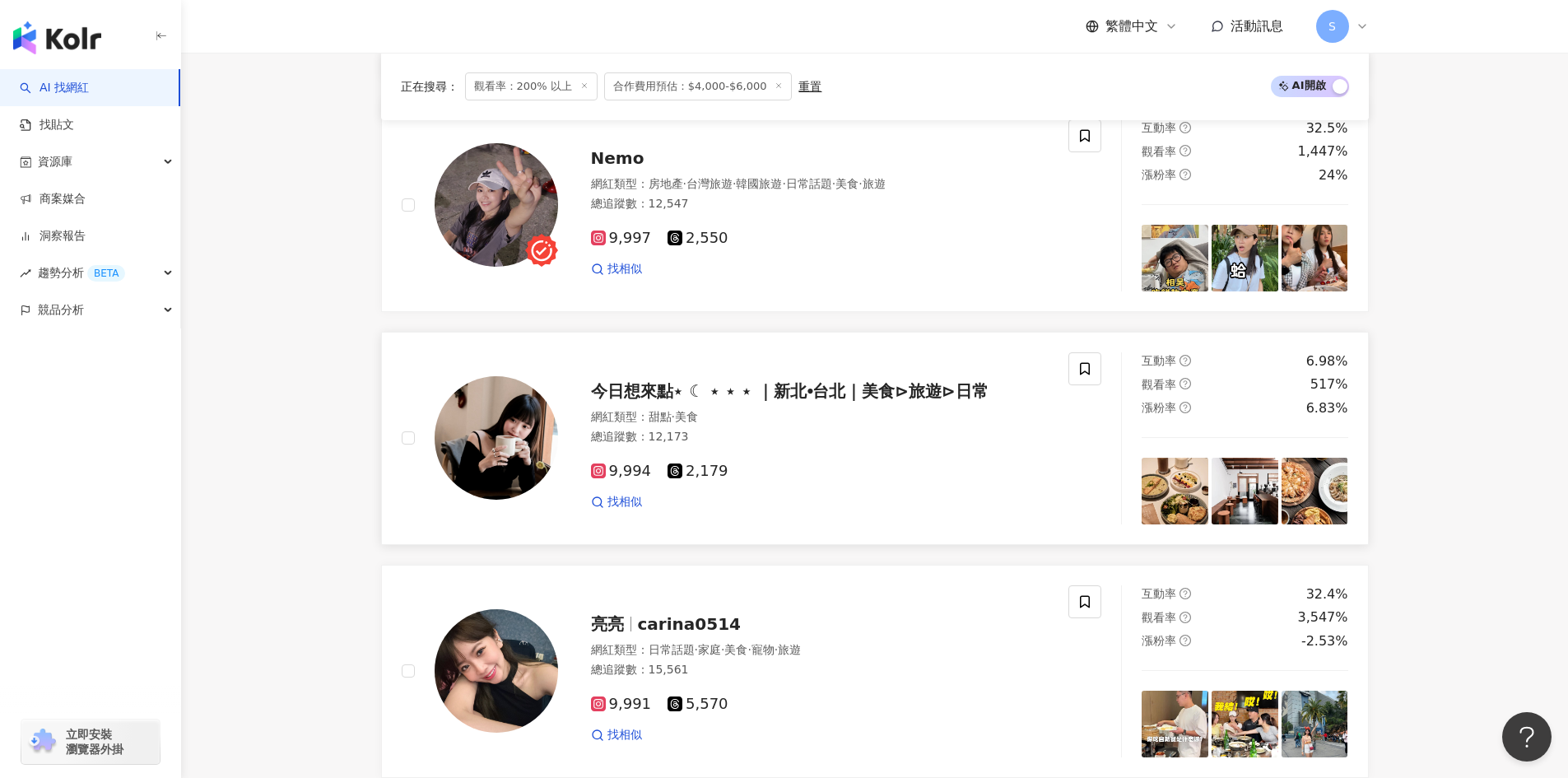
click at [881, 449] on div "9,994 2,179 找相似" at bounding box center [820, 479] width 459 height 61
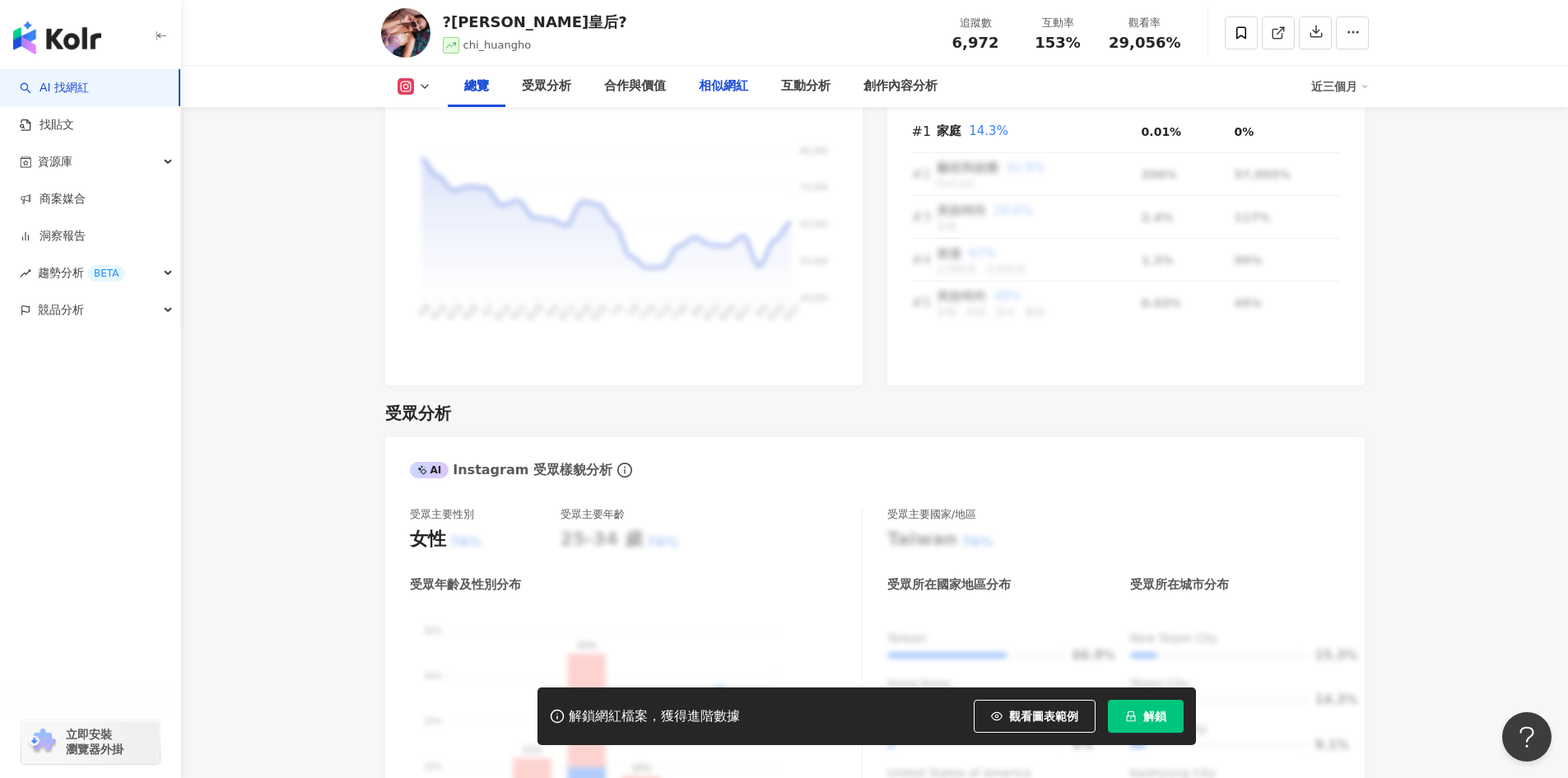
click at [711, 87] on div "相似網紅" at bounding box center [723, 87] width 49 height 20
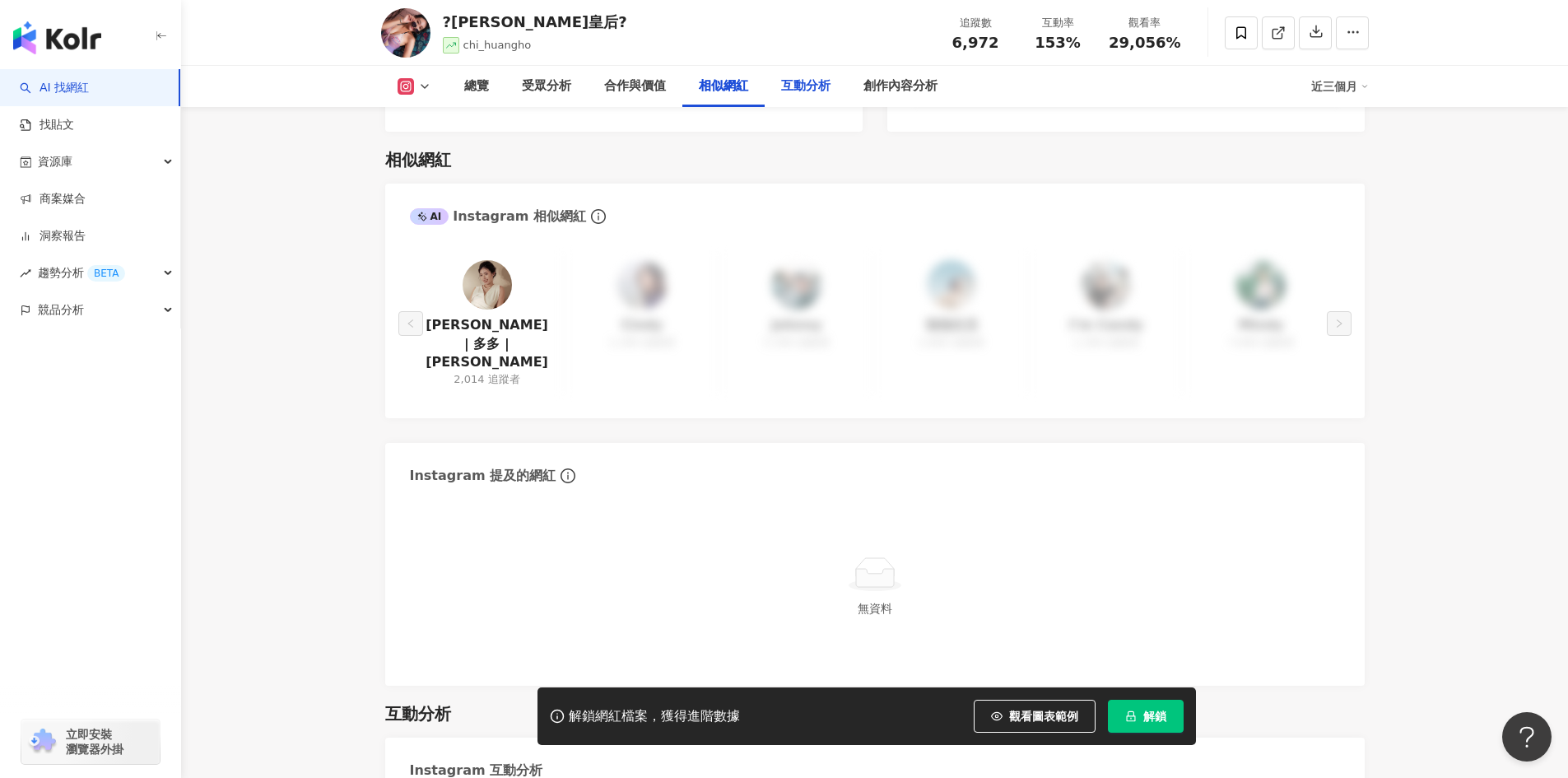
click at [818, 83] on div "互動分析" at bounding box center [805, 87] width 49 height 20
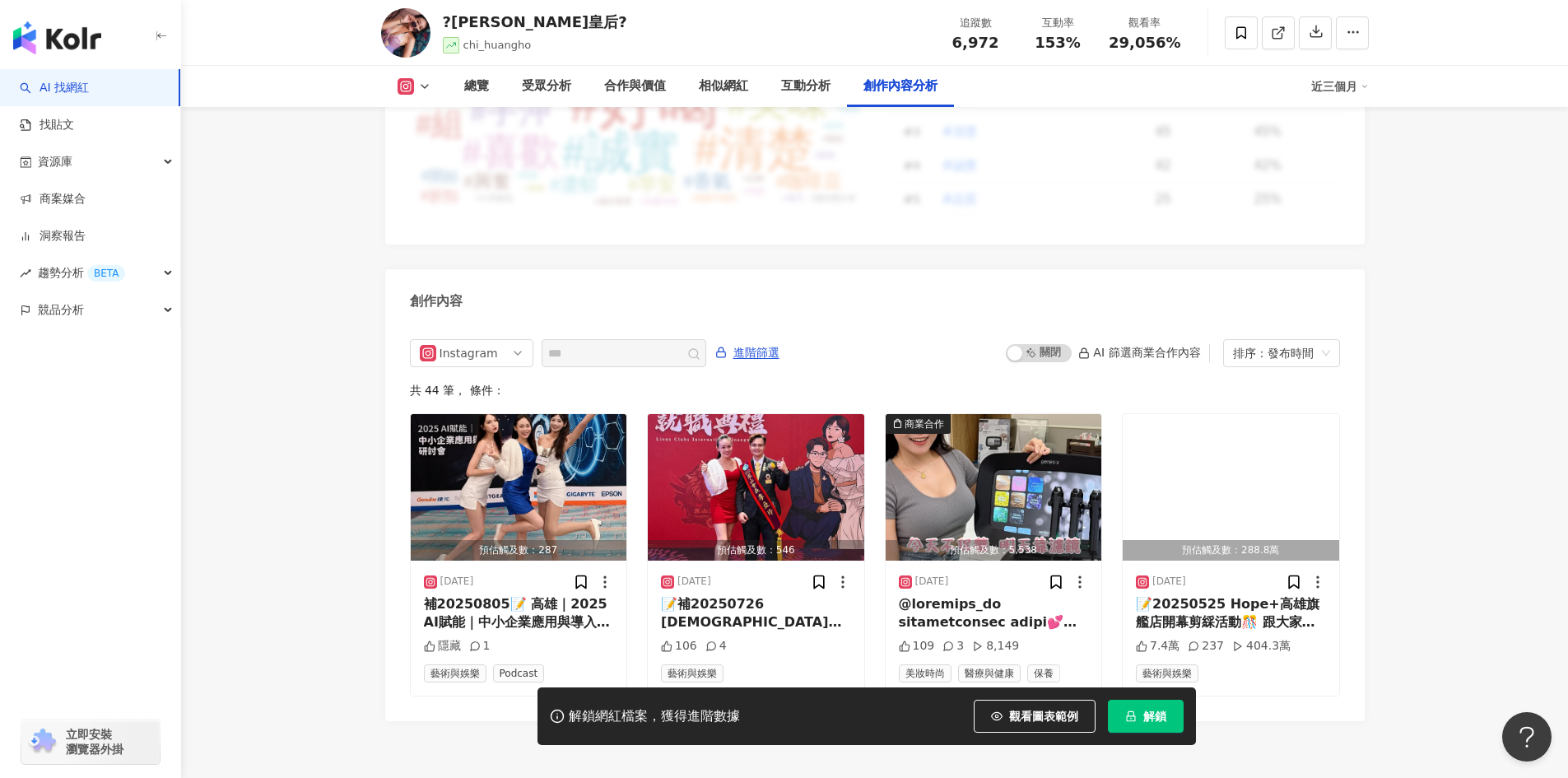
scroll to position [4993, 0]
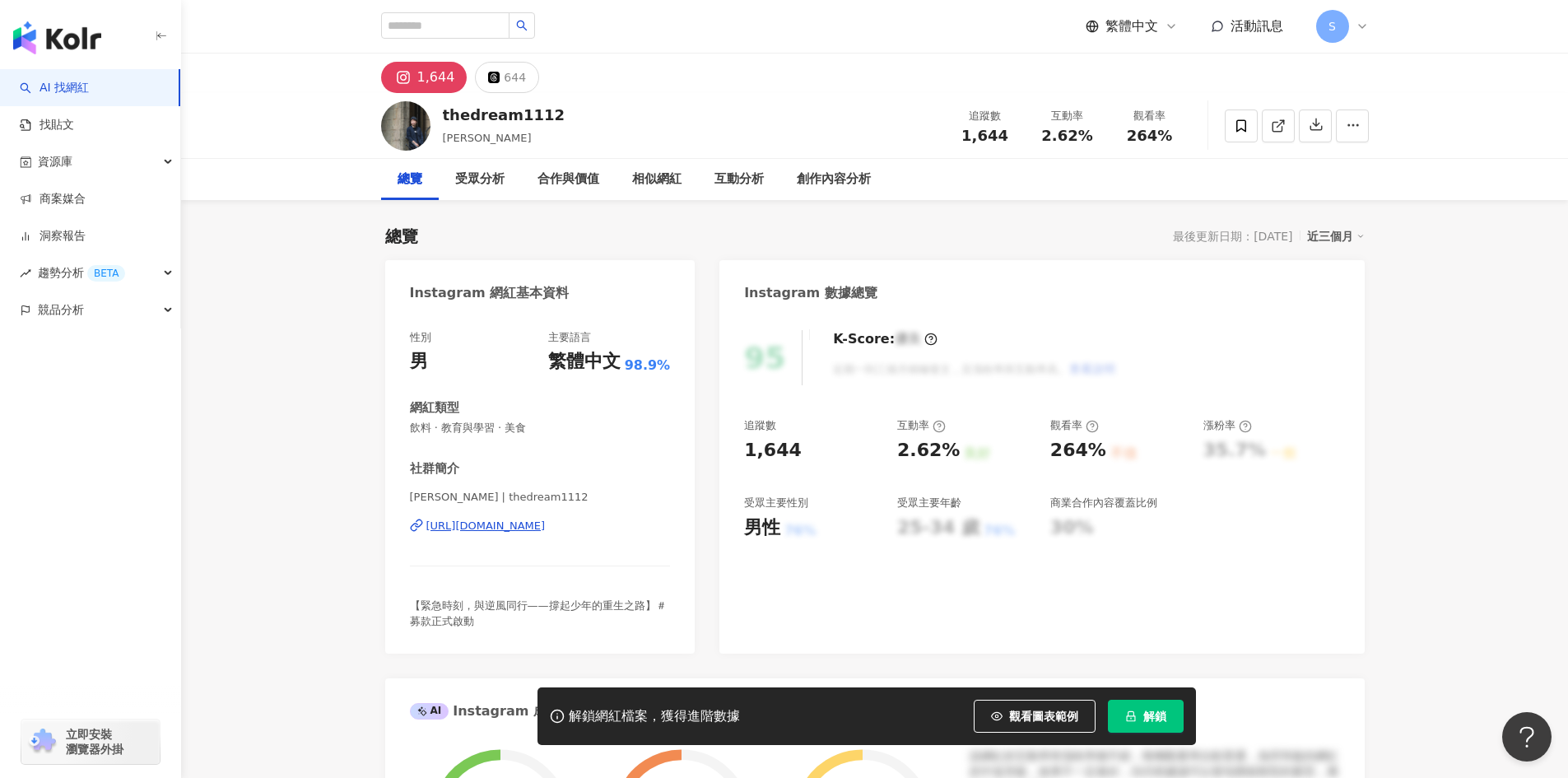
click at [545, 531] on div "https://www.instagram.com/thedream1112/" at bounding box center [486, 525] width 119 height 14
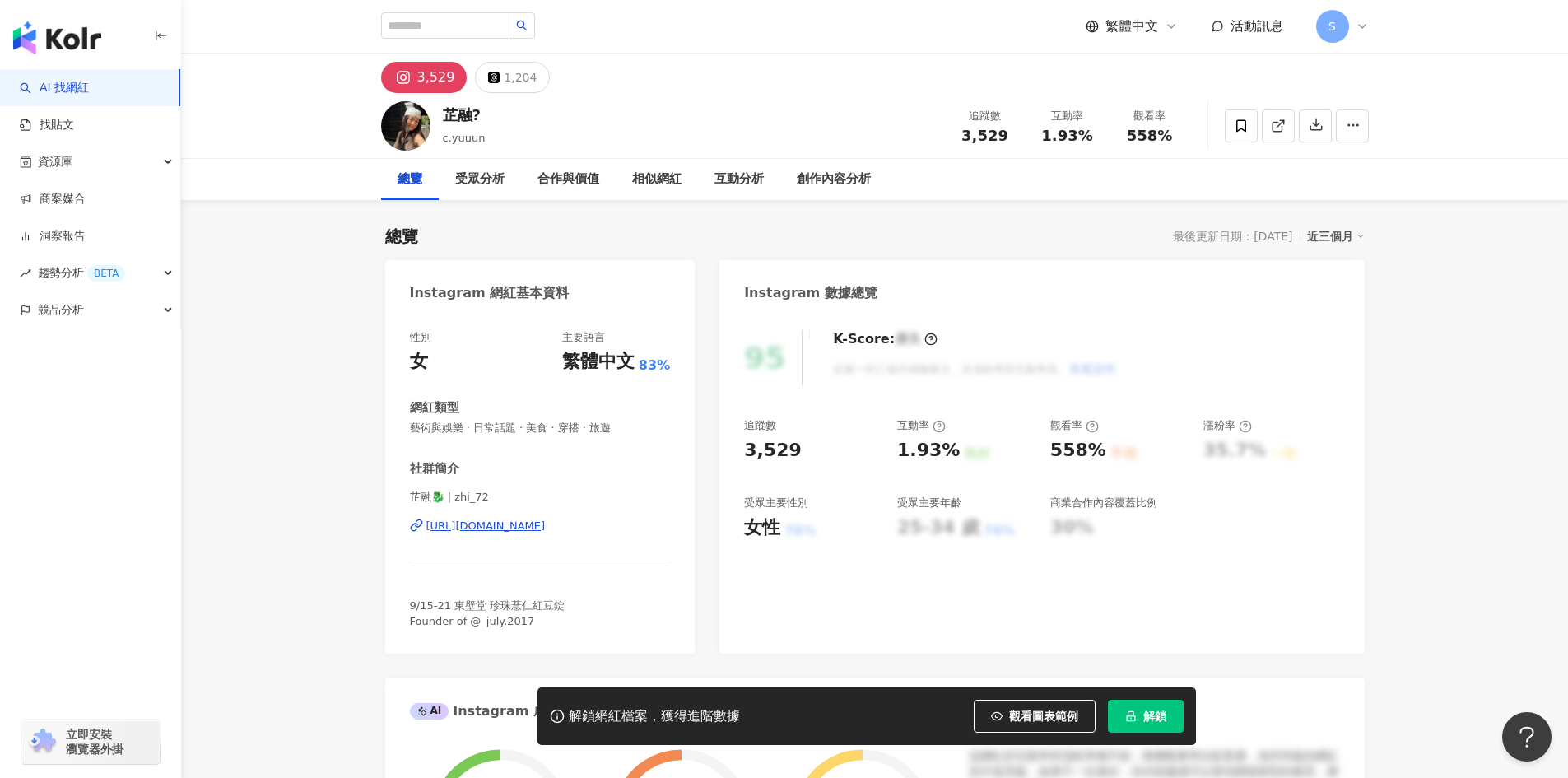
click at [545, 522] on div "https://www.instagram.com/zhi_72/" at bounding box center [486, 525] width 119 height 14
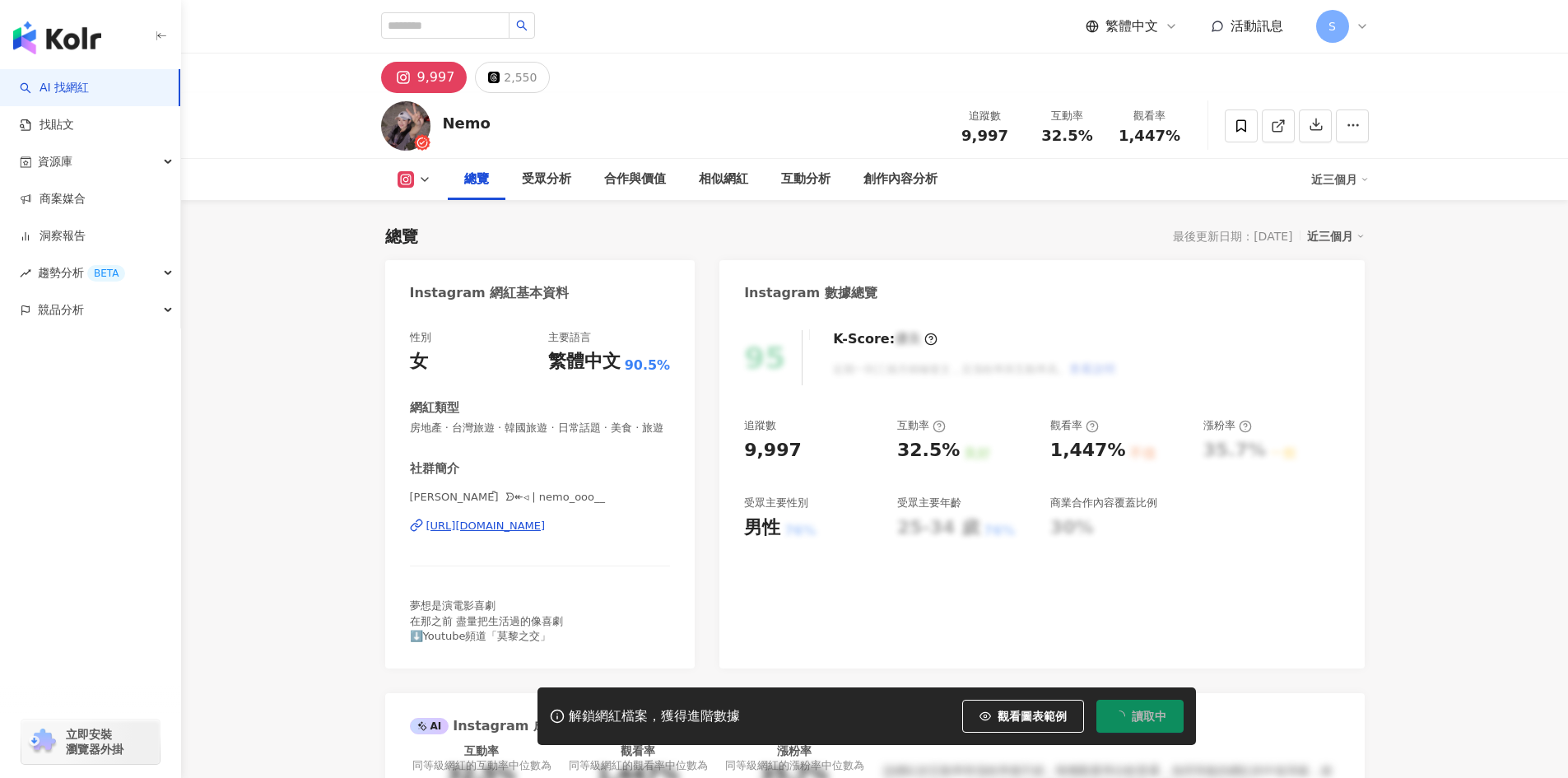
click at [544, 534] on div "[URL][DOMAIN_NAME]" at bounding box center [486, 525] width 119 height 14
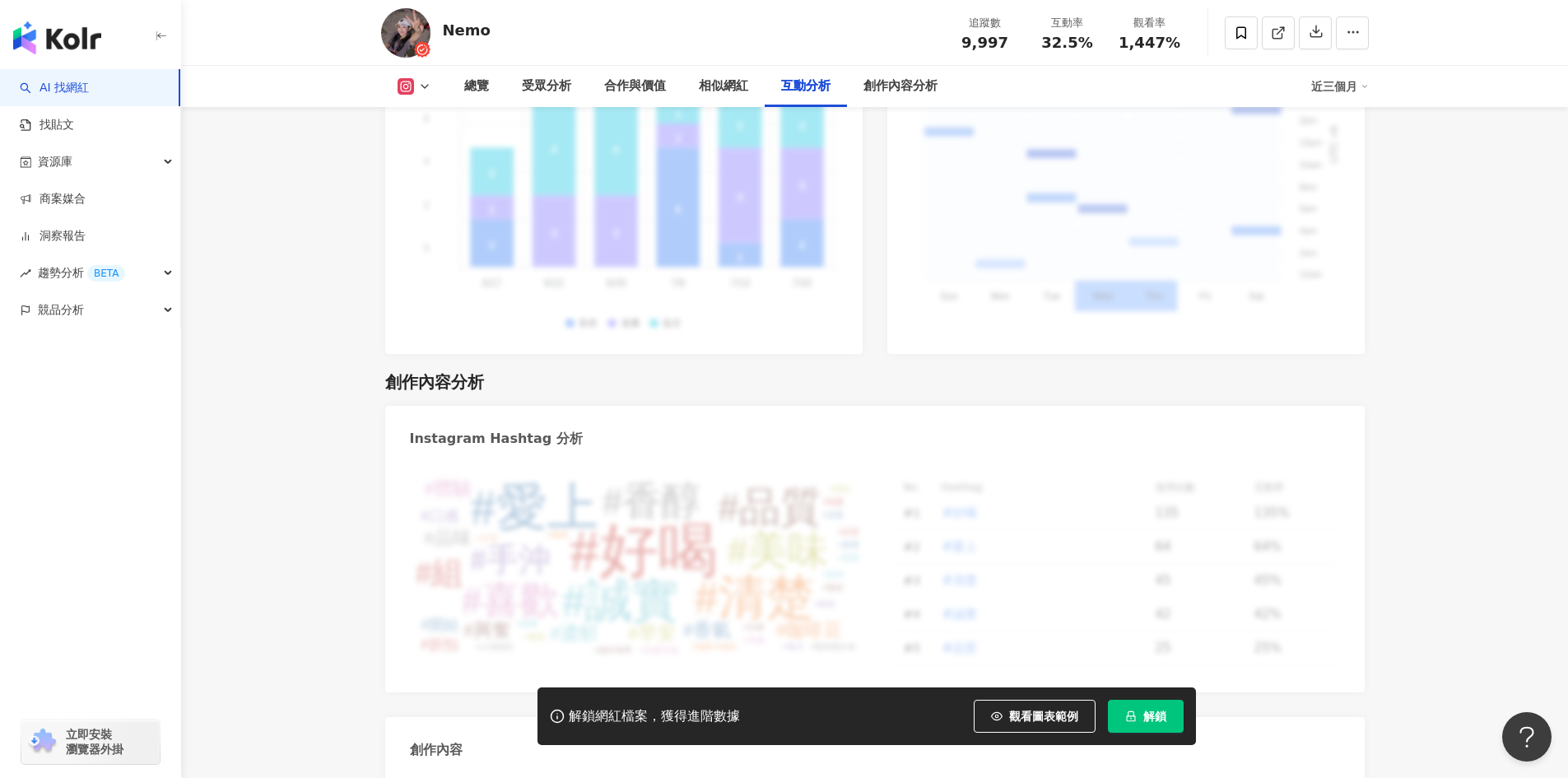
scroll to position [4445, 0]
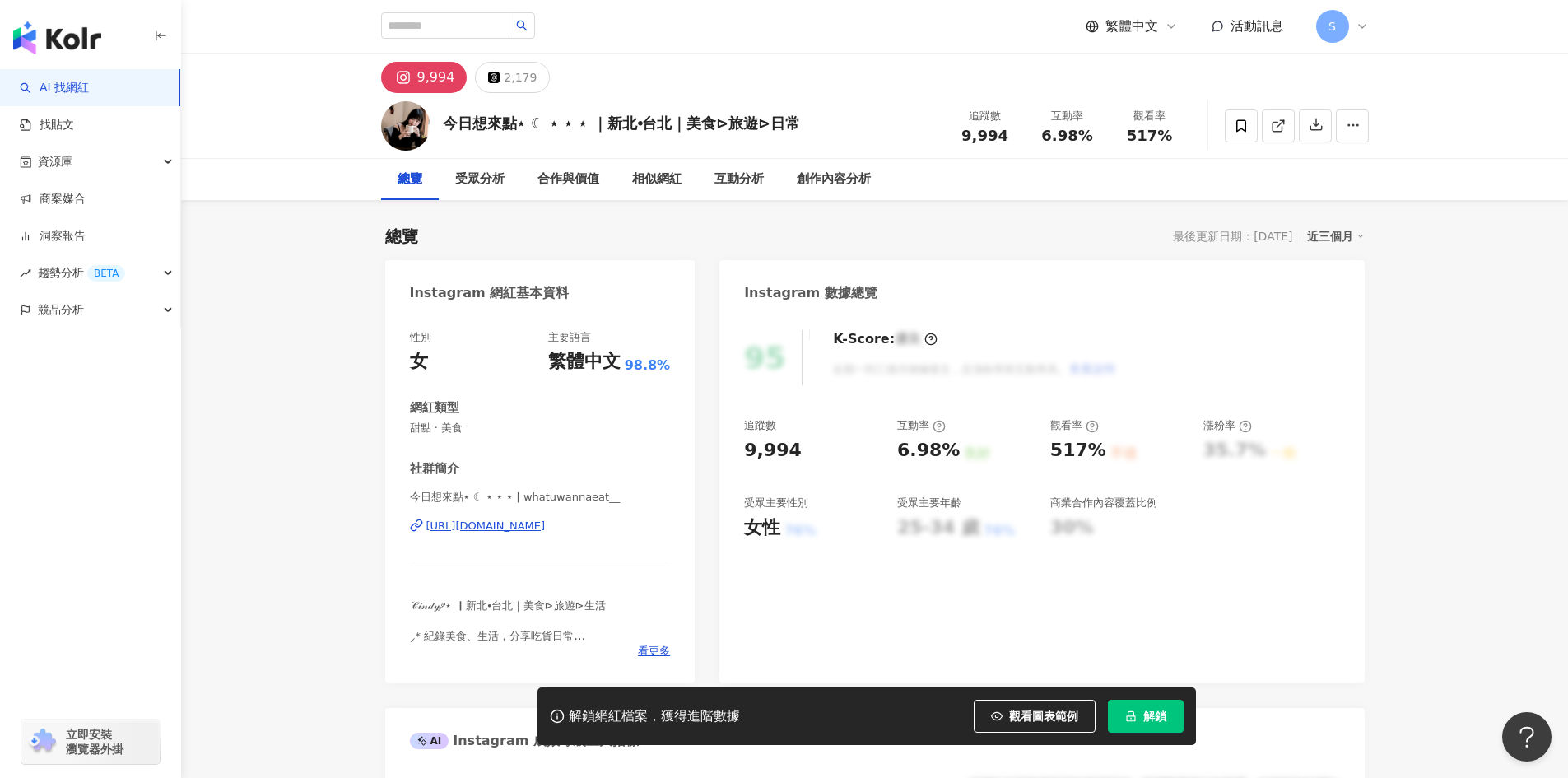
click at [545, 522] on div "[URL][DOMAIN_NAME]" at bounding box center [486, 525] width 119 height 14
